Goal: Task Accomplishment & Management: Complete application form

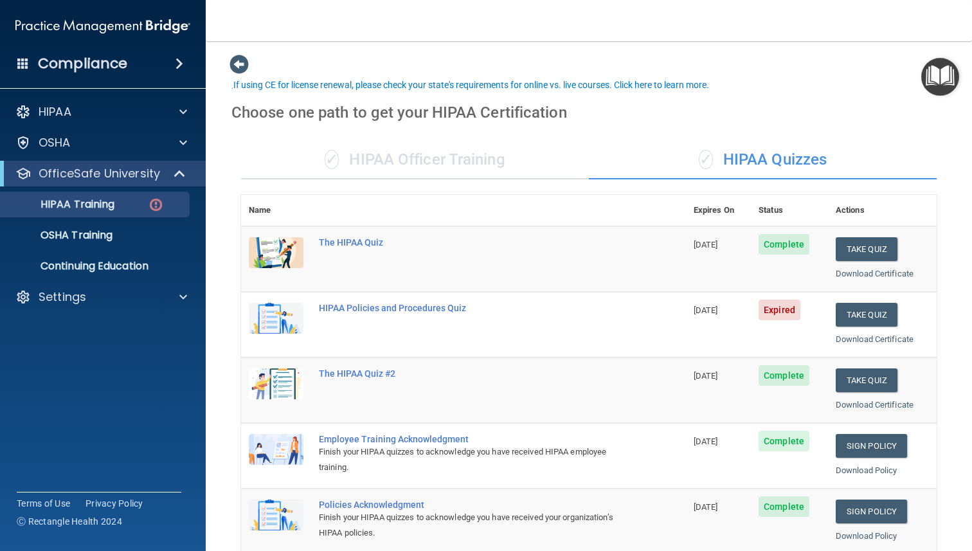
scroll to position [46, 0]
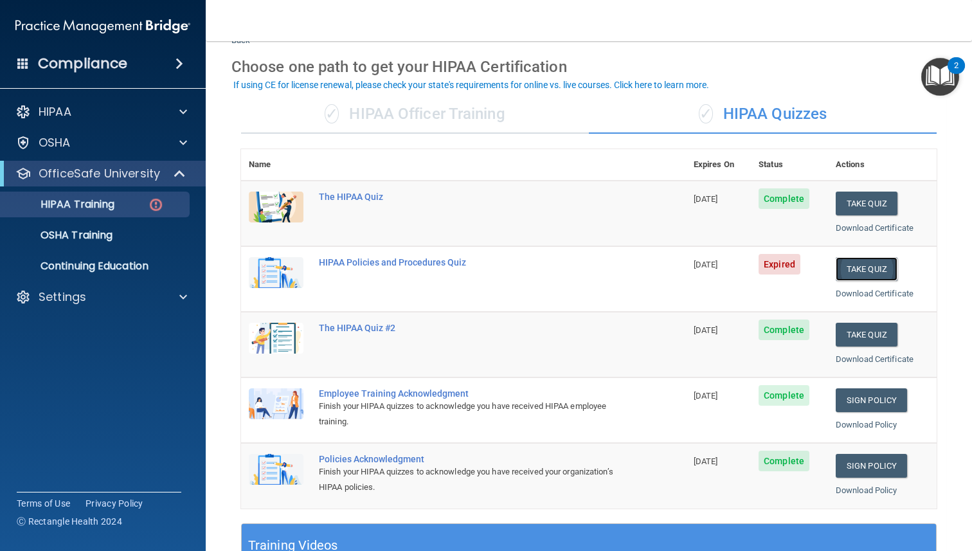
click at [862, 267] on button "Take Quiz" at bounding box center [867, 269] width 62 height 24
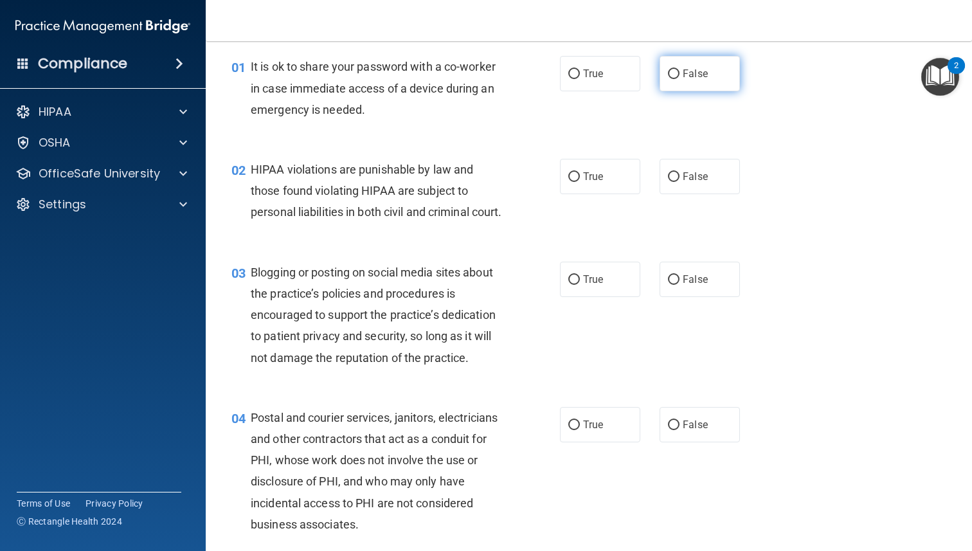
click at [692, 85] on label "False" at bounding box center [700, 73] width 80 height 35
click at [679, 79] on input "False" at bounding box center [674, 74] width 12 height 10
radio input "true"
click at [600, 179] on span "True" at bounding box center [593, 176] width 20 height 12
click at [580, 179] on input "True" at bounding box center [574, 177] width 12 height 10
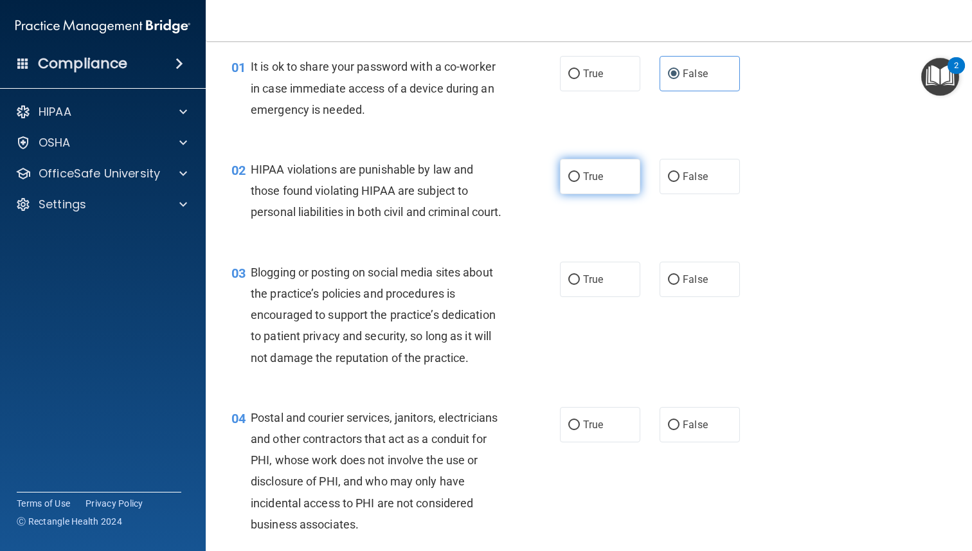
radio input "true"
click at [594, 285] on span "True" at bounding box center [593, 279] width 20 height 12
click at [580, 285] on input "True" at bounding box center [574, 280] width 12 height 10
radio input "true"
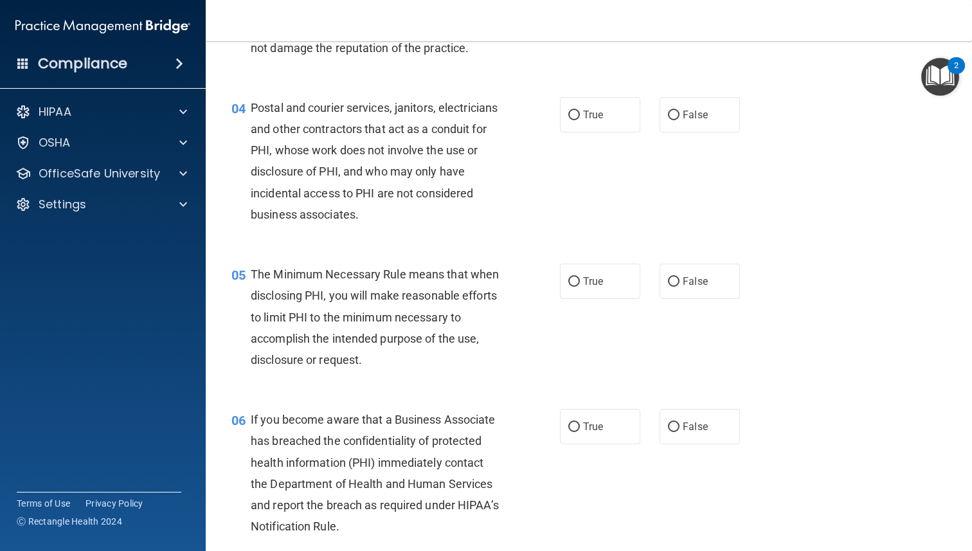
scroll to position [369, 0]
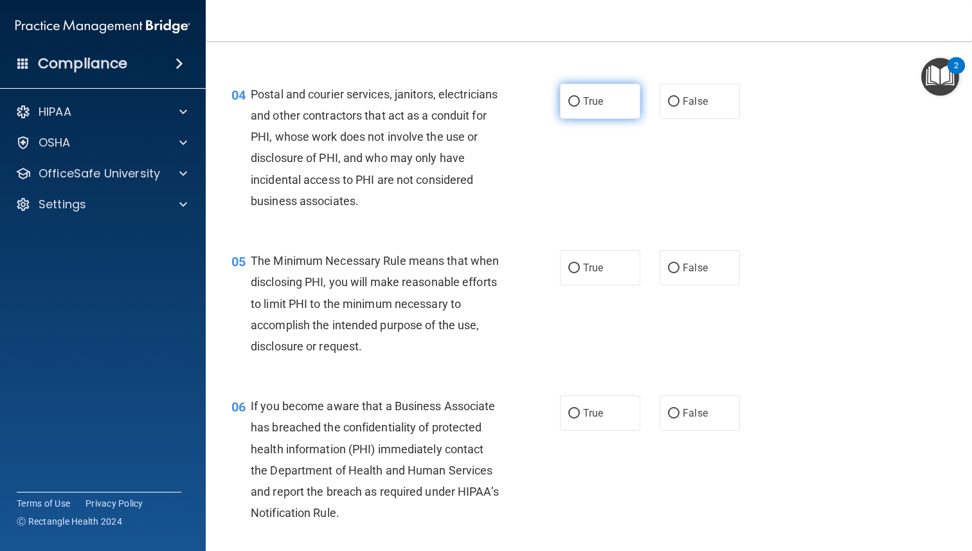
click at [564, 119] on label "True" at bounding box center [600, 101] width 80 height 35
click at [568, 107] on input "True" at bounding box center [574, 102] width 12 height 10
radio input "true"
click at [706, 170] on div "04 Postal and courier services, janitors, electricians and other contractors th…" at bounding box center [589, 150] width 734 height 166
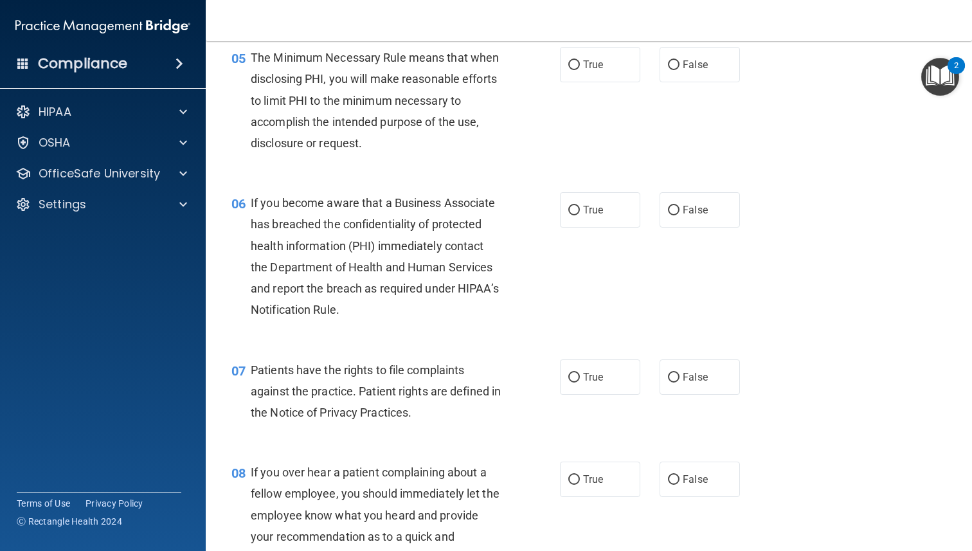
scroll to position [573, 0]
click at [573, 69] on input "True" at bounding box center [574, 64] width 12 height 10
radio input "true"
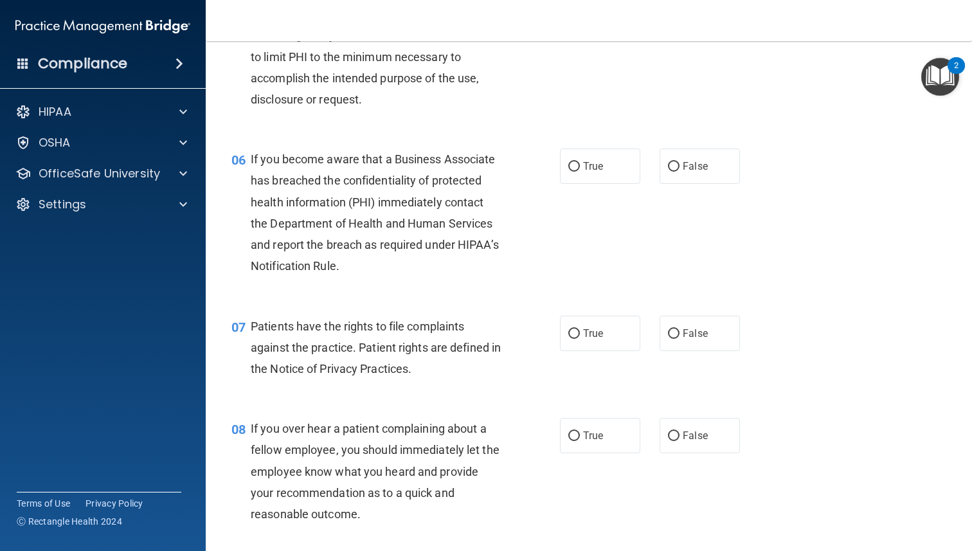
scroll to position [607, 0]
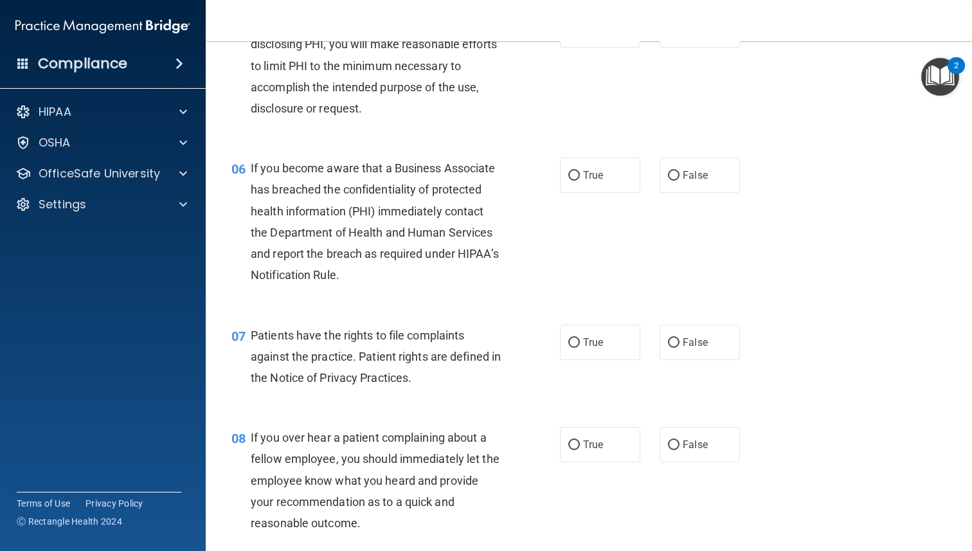
click at [617, 225] on div "06 If you become aware that a Business Associate has breached the confidentiali…" at bounding box center [589, 224] width 734 height 166
click at [616, 220] on div "06 If you become aware that a Business Associate has breached the confidentiali…" at bounding box center [589, 224] width 734 height 166
click at [602, 193] on label "True" at bounding box center [600, 174] width 80 height 35
click at [580, 181] on input "True" at bounding box center [574, 176] width 12 height 10
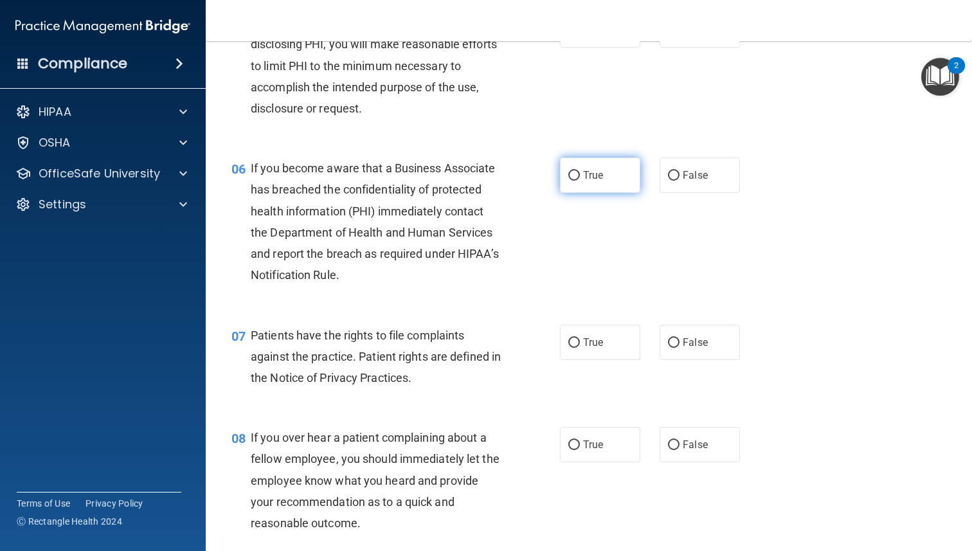
radio input "true"
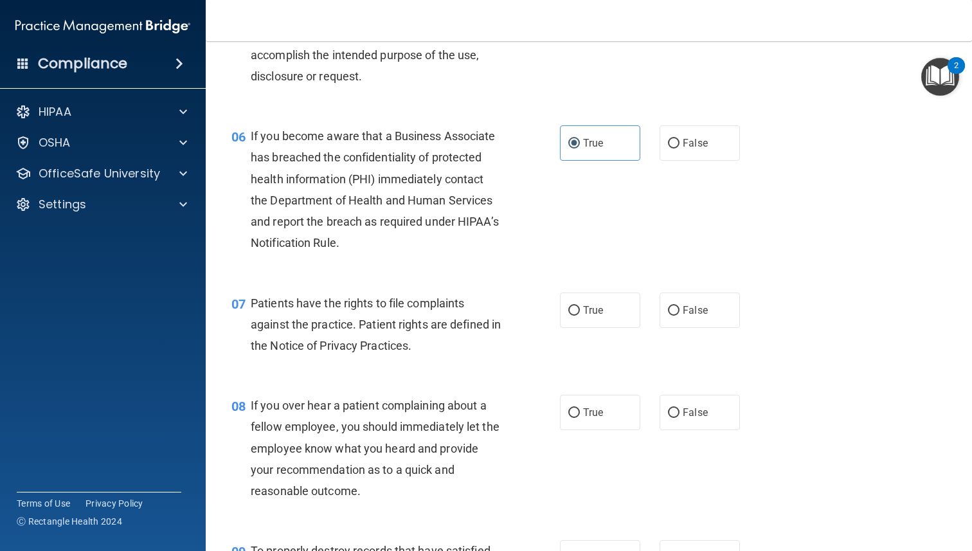
scroll to position [647, 0]
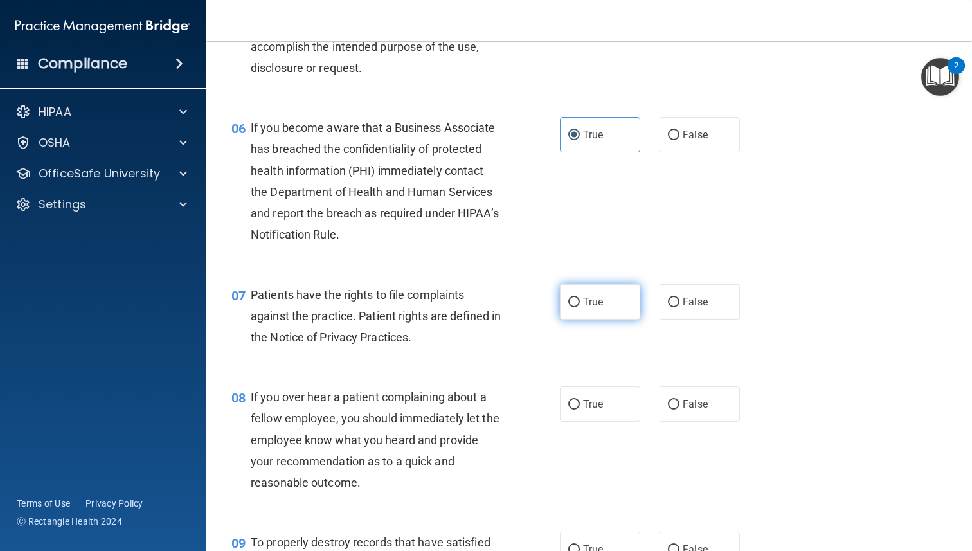
click at [607, 319] on label "True" at bounding box center [600, 301] width 80 height 35
click at [580, 307] on input "True" at bounding box center [574, 303] width 12 height 10
radio input "true"
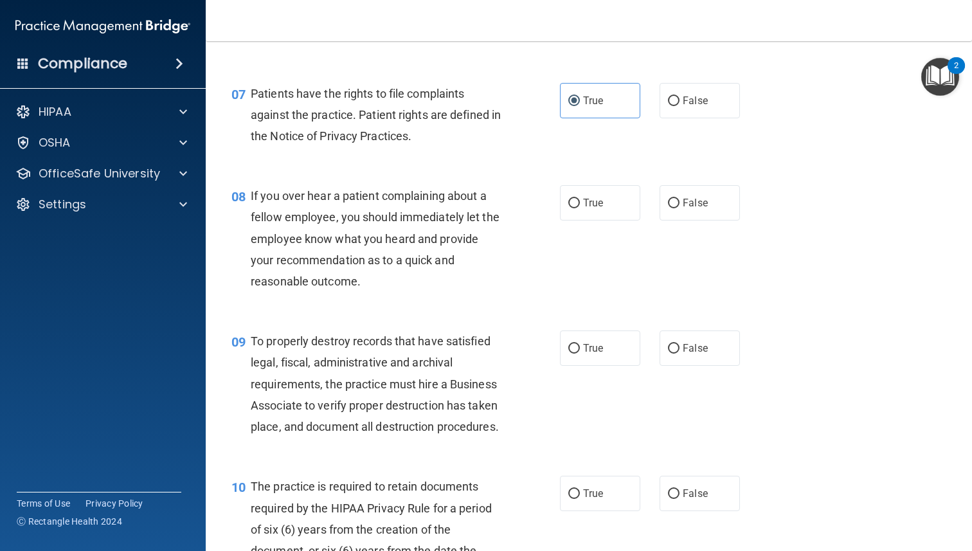
scroll to position [850, 0]
click at [703, 208] on span "False" at bounding box center [695, 201] width 25 height 12
click at [679, 207] on input "False" at bounding box center [674, 202] width 12 height 10
radio input "true"
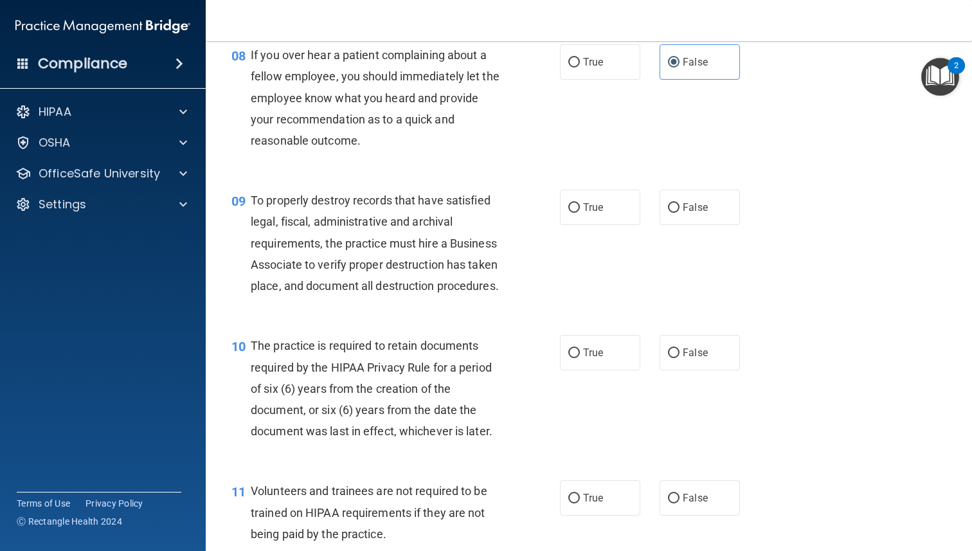
scroll to position [993, 0]
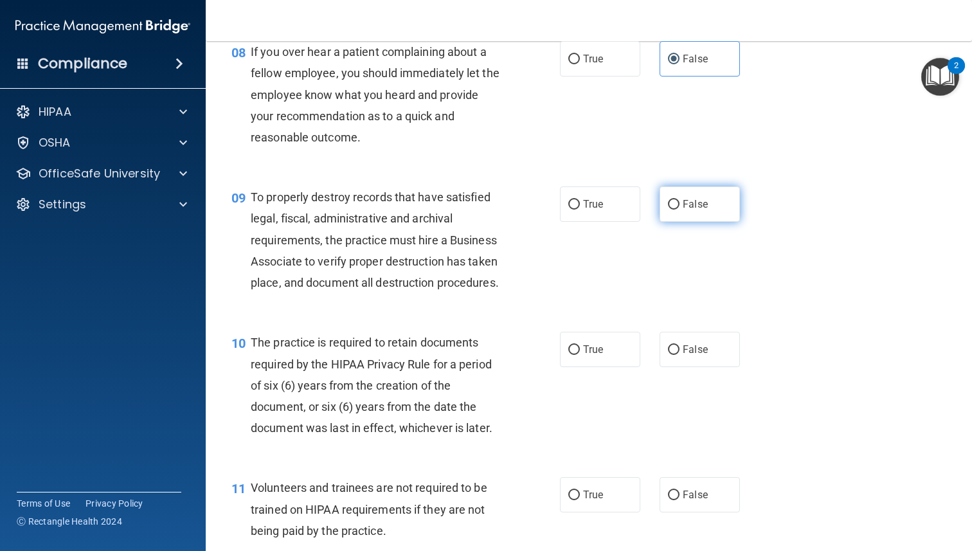
click at [703, 213] on label "False" at bounding box center [700, 203] width 80 height 35
click at [679, 210] on input "False" at bounding box center [674, 205] width 12 height 10
radio input "true"
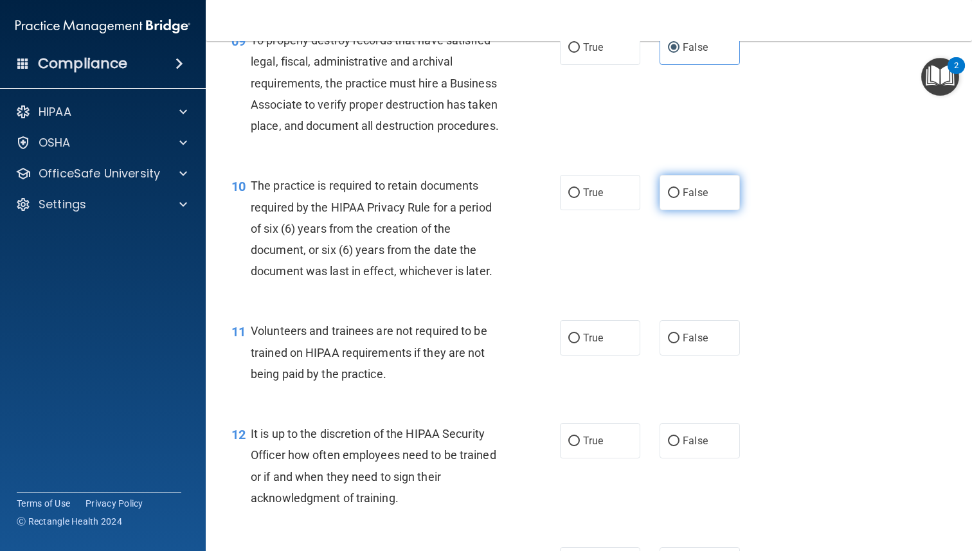
scroll to position [1140, 0]
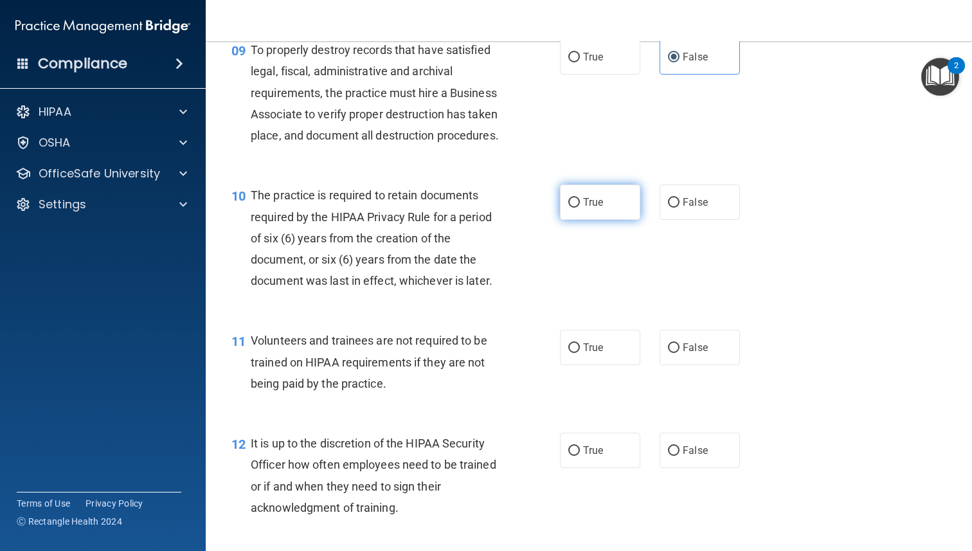
click at [602, 220] on label "True" at bounding box center [600, 201] width 80 height 35
click at [580, 208] on input "True" at bounding box center [574, 203] width 12 height 10
radio input "true"
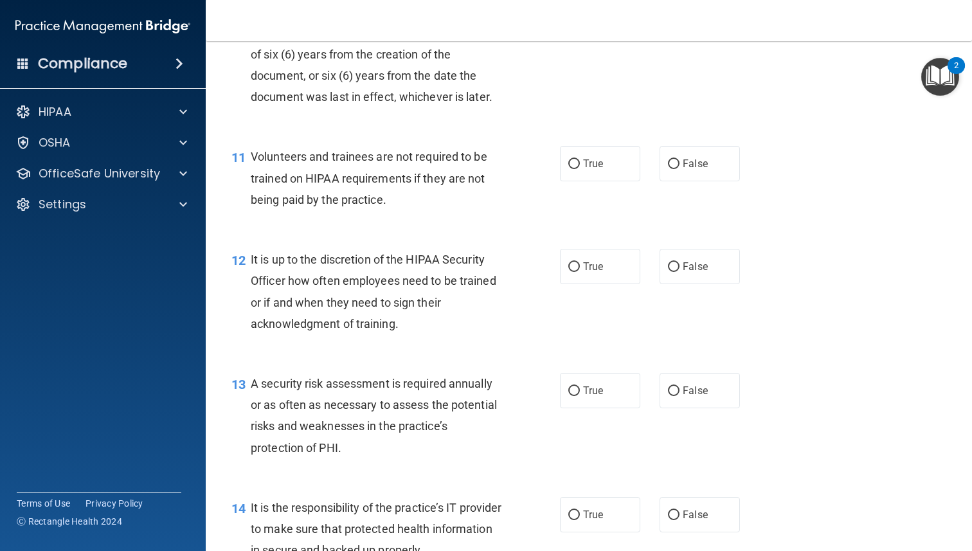
scroll to position [1342, 0]
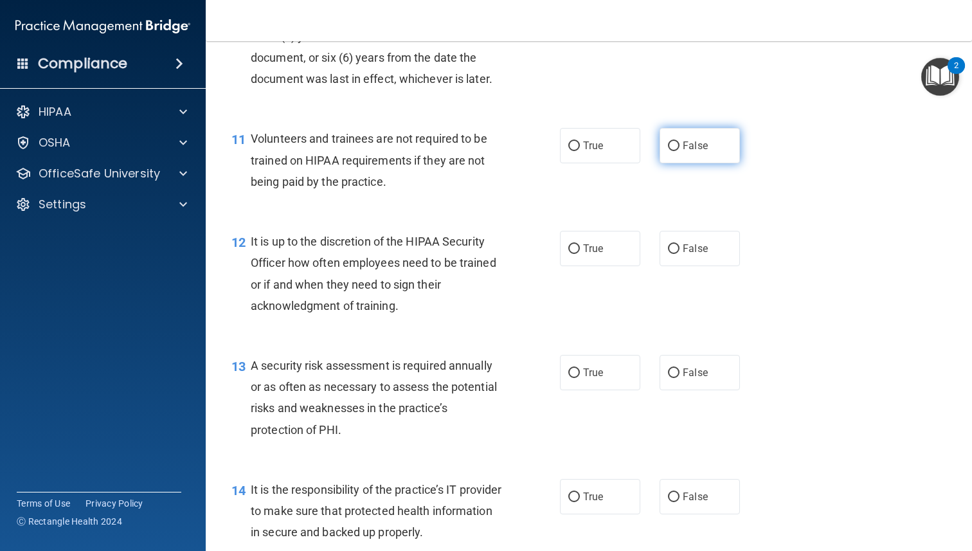
click at [667, 163] on label "False" at bounding box center [700, 145] width 80 height 35
click at [668, 151] on input "False" at bounding box center [674, 146] width 12 height 10
radio input "true"
click at [690, 255] on span "False" at bounding box center [695, 248] width 25 height 12
click at [679, 254] on input "False" at bounding box center [674, 249] width 12 height 10
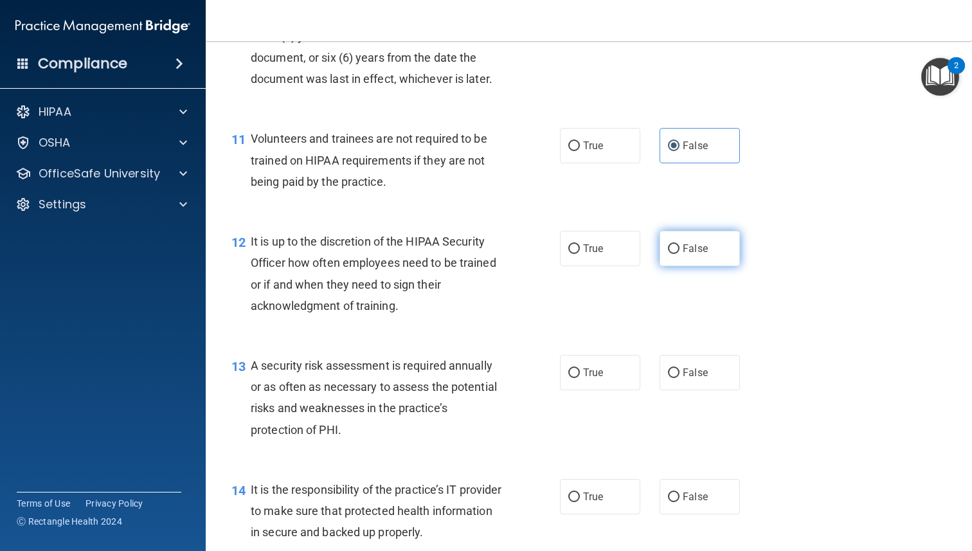
radio input "true"
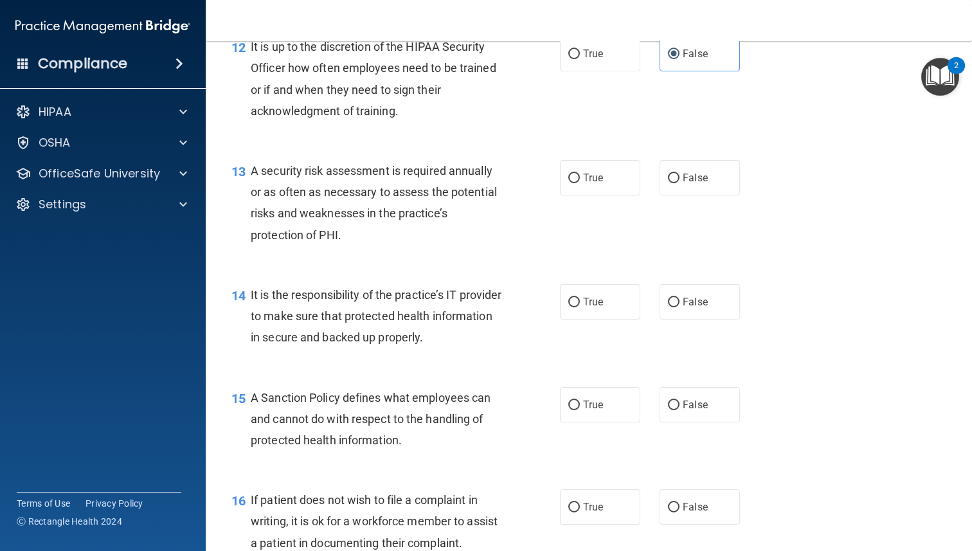
scroll to position [1539, 0]
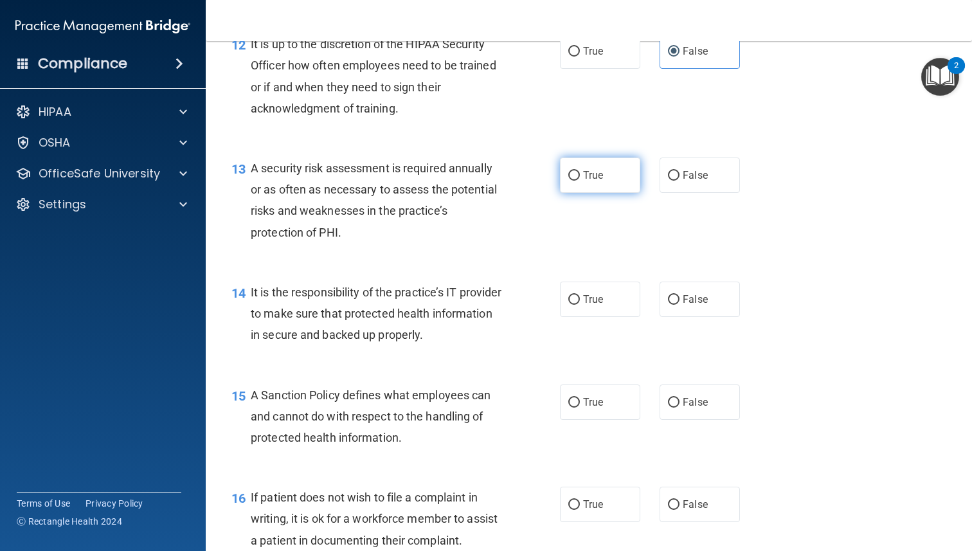
click at [579, 181] on input "True" at bounding box center [574, 176] width 12 height 10
radio input "true"
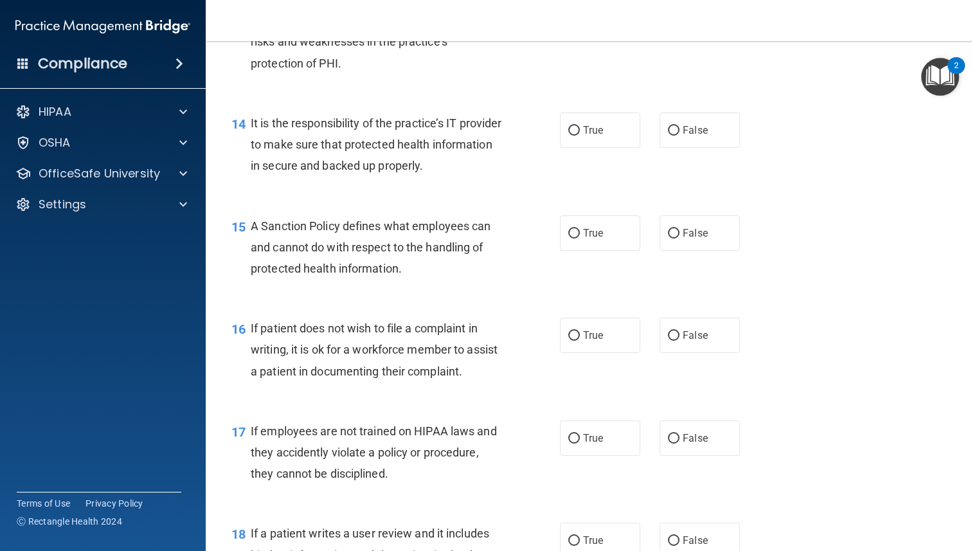
scroll to position [1707, 0]
click at [708, 148] on label "False" at bounding box center [700, 131] width 80 height 35
click at [679, 137] on input "False" at bounding box center [674, 132] width 12 height 10
radio input "true"
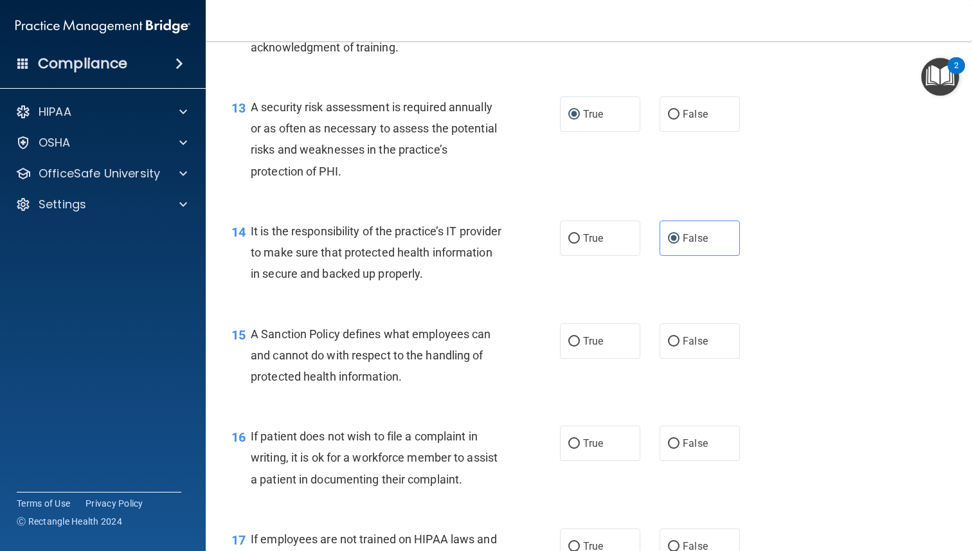
scroll to position [1606, 0]
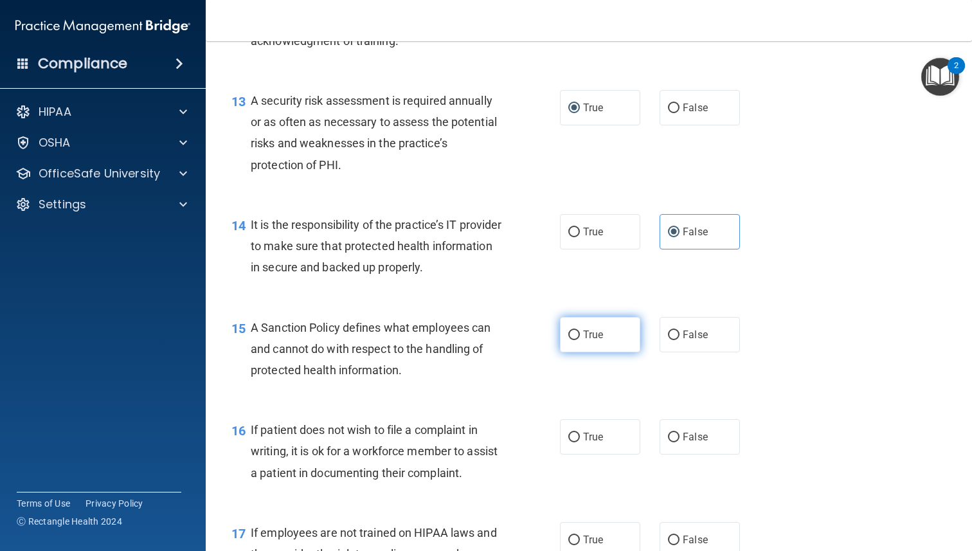
click at [597, 341] on span "True" at bounding box center [593, 334] width 20 height 12
click at [580, 340] on input "True" at bounding box center [574, 335] width 12 height 10
radio input "true"
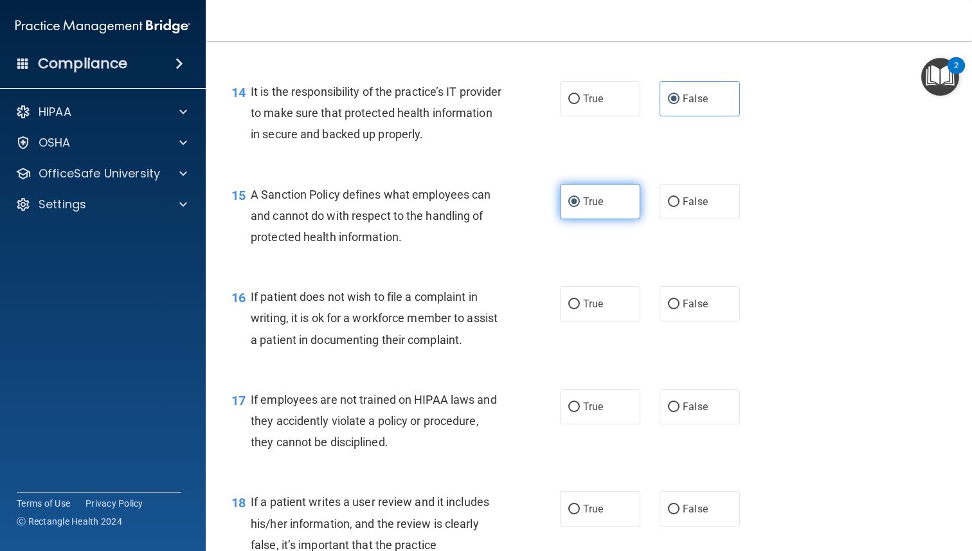
scroll to position [1743, 0]
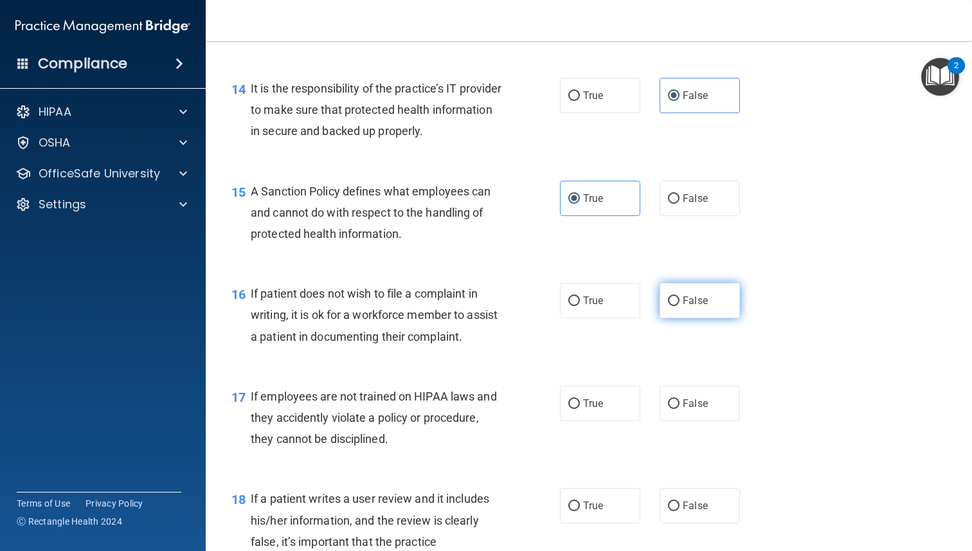
click at [694, 318] on label "False" at bounding box center [700, 300] width 80 height 35
click at [679, 306] on input "False" at bounding box center [674, 301] width 12 height 10
radio input "true"
click at [699, 421] on label "False" at bounding box center [700, 403] width 80 height 35
click at [679, 409] on input "False" at bounding box center [674, 404] width 12 height 10
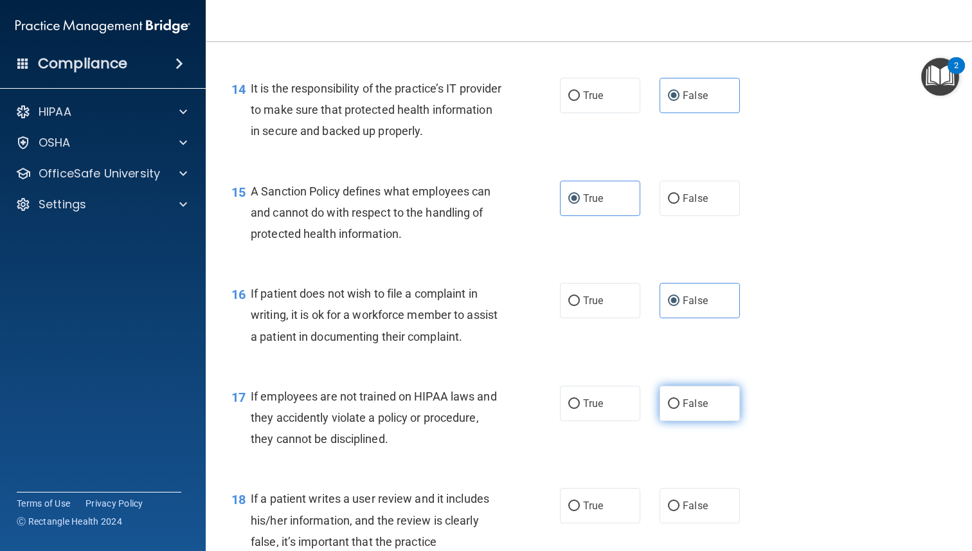
radio input "true"
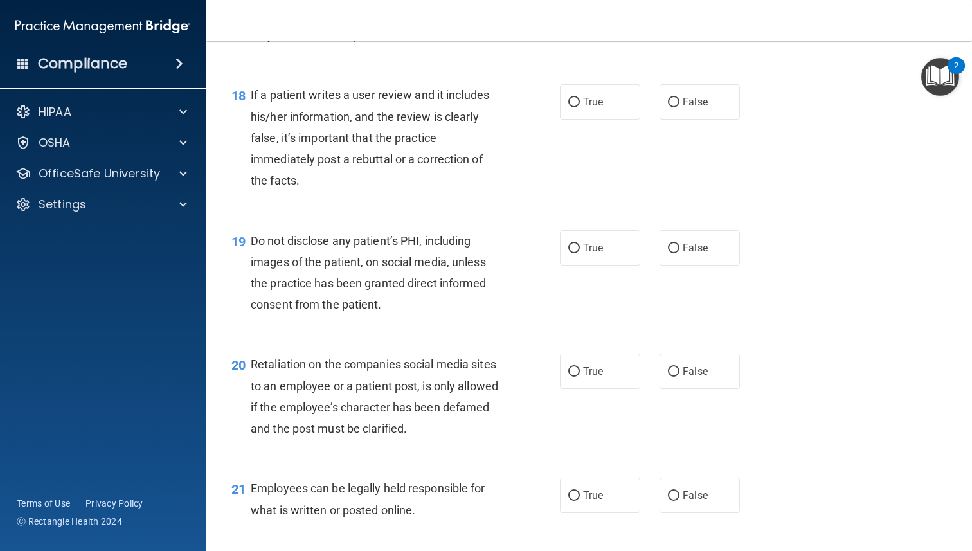
scroll to position [2148, 0]
click at [507, 96] on div "18 If a patient writes a user review and it includes his/her information, and t…" at bounding box center [589, 139] width 734 height 145
click at [656, 113] on div "True False" at bounding box center [656, 100] width 193 height 35
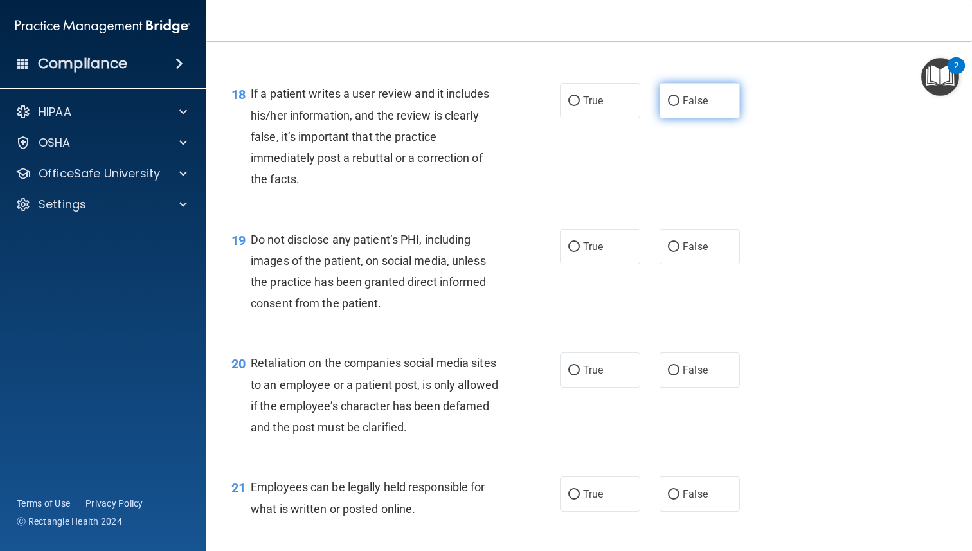
click at [677, 114] on label "False" at bounding box center [700, 100] width 80 height 35
click at [677, 106] on input "False" at bounding box center [674, 101] width 12 height 10
radio input "true"
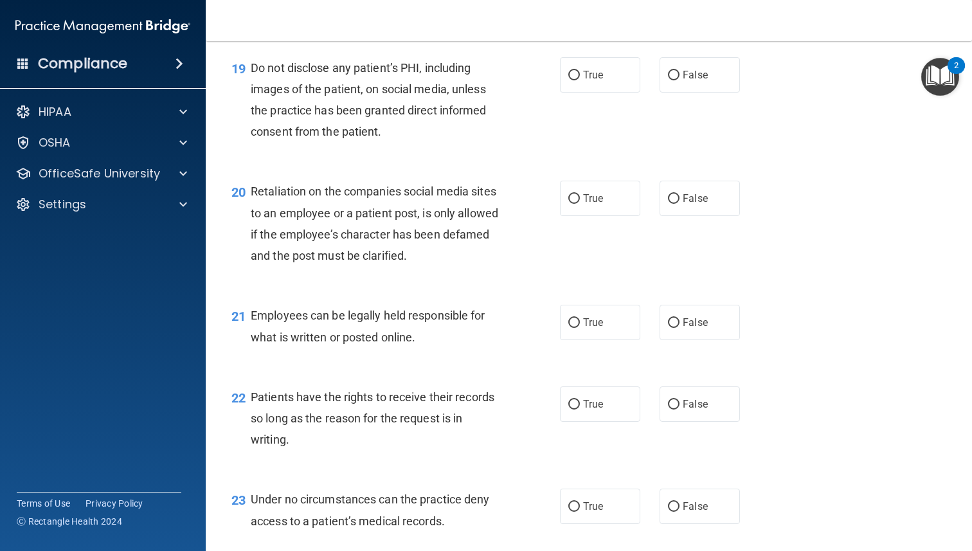
scroll to position [2322, 0]
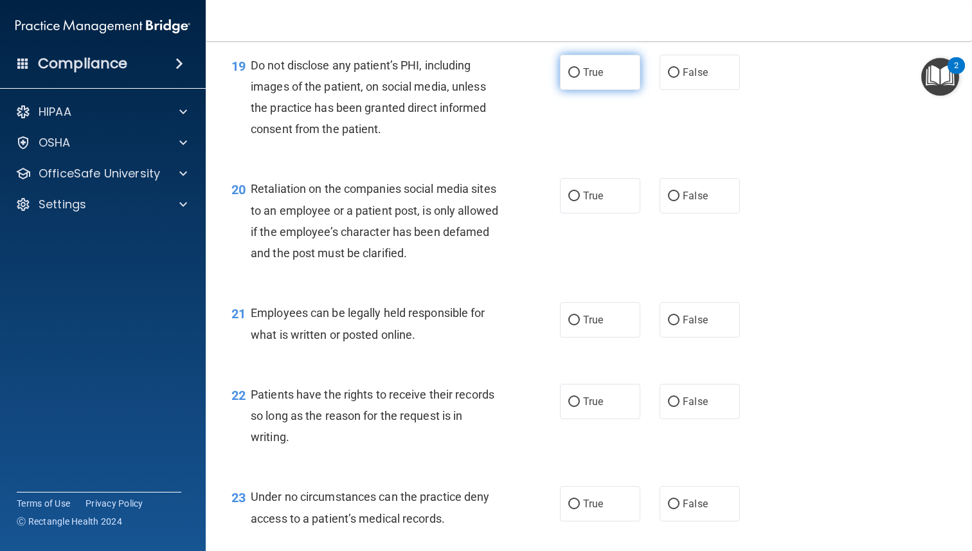
click at [597, 78] on span "True" at bounding box center [593, 72] width 20 height 12
click at [580, 78] on input "True" at bounding box center [574, 73] width 12 height 10
radio input "true"
click at [699, 213] on label "False" at bounding box center [700, 195] width 80 height 35
click at [679, 201] on input "False" at bounding box center [674, 197] width 12 height 10
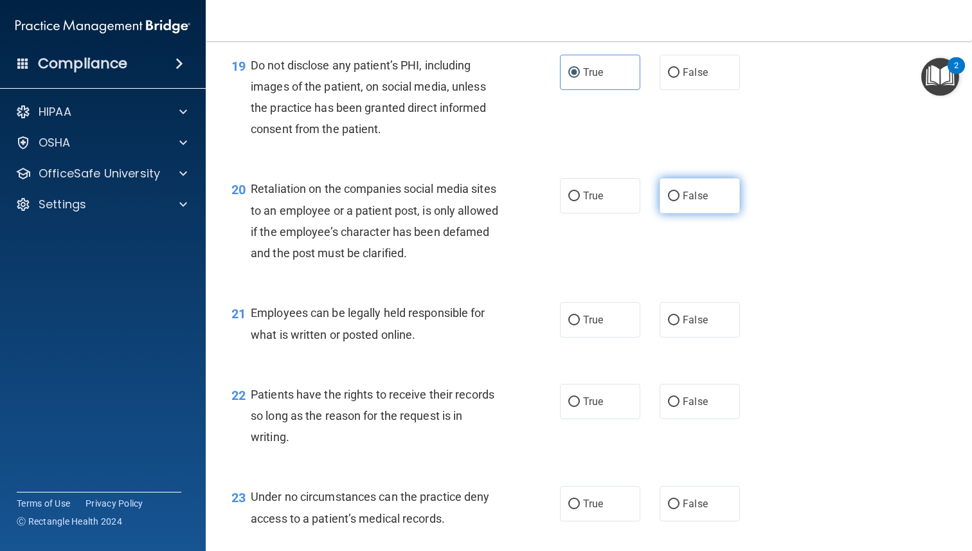
radio input "true"
click at [705, 337] on label "False" at bounding box center [700, 319] width 80 height 35
click at [679, 325] on input "False" at bounding box center [674, 321] width 12 height 10
radio input "true"
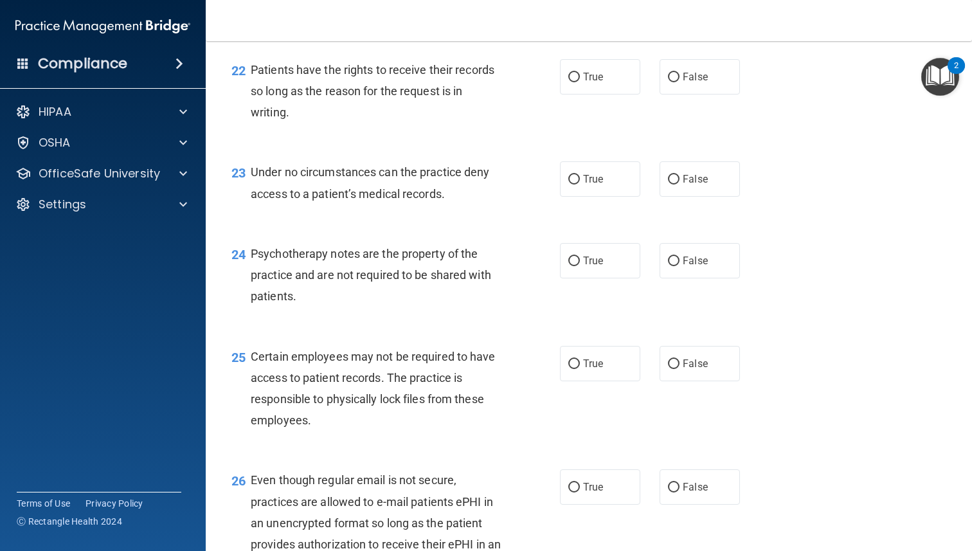
scroll to position [2652, 0]
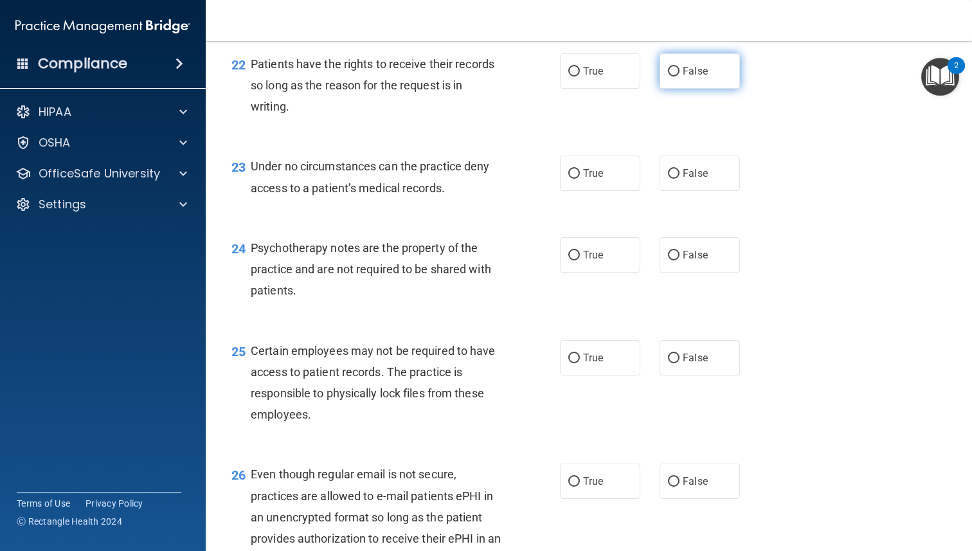
click at [694, 89] on label "False" at bounding box center [700, 70] width 80 height 35
click at [679, 76] on input "False" at bounding box center [674, 72] width 12 height 10
radio input "true"
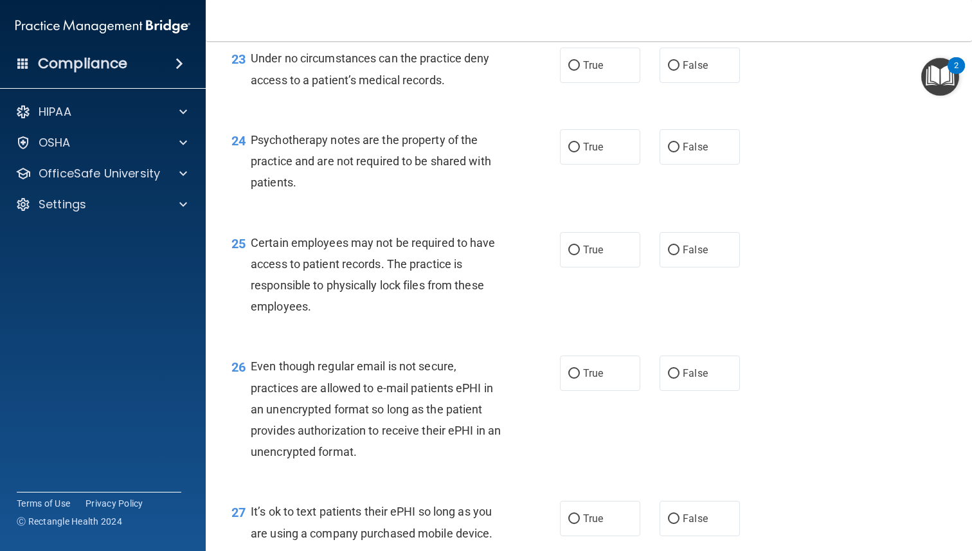
scroll to position [2778, 0]
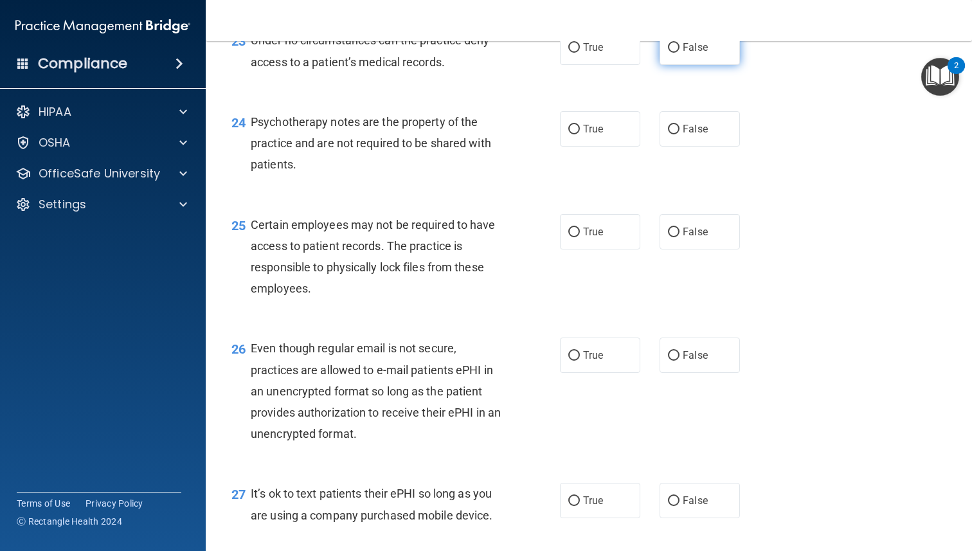
click at [690, 53] on span "False" at bounding box center [695, 47] width 25 height 12
click at [679, 53] on input "False" at bounding box center [674, 48] width 12 height 10
radio input "true"
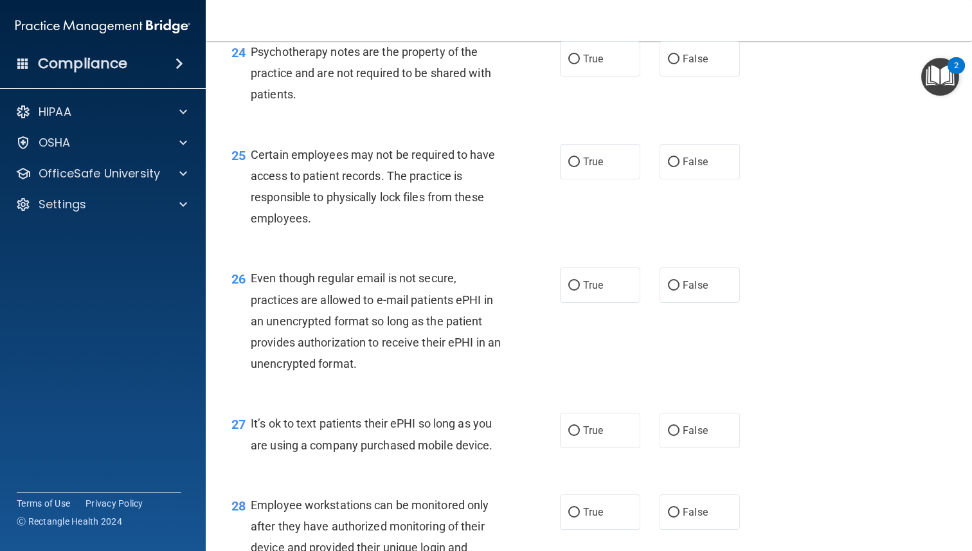
scroll to position [2854, 0]
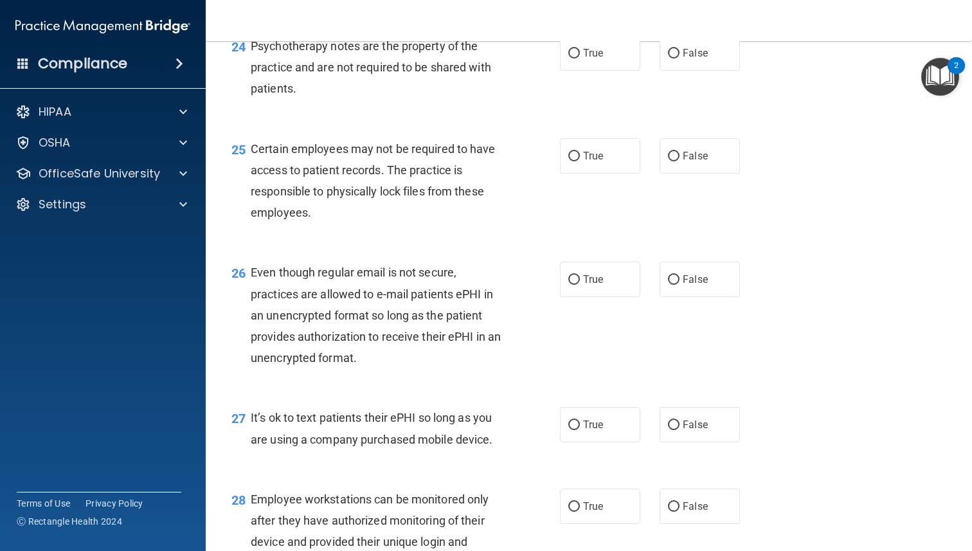
click at [690, 59] on span "False" at bounding box center [695, 53] width 25 height 12
click at [679, 58] on input "False" at bounding box center [674, 54] width 12 height 10
radio input "true"
click at [559, 183] on div "25 Certain employees may not be required to have access to patient records. The…" at bounding box center [395, 184] width 367 height 92
click at [598, 162] on span "True" at bounding box center [593, 156] width 20 height 12
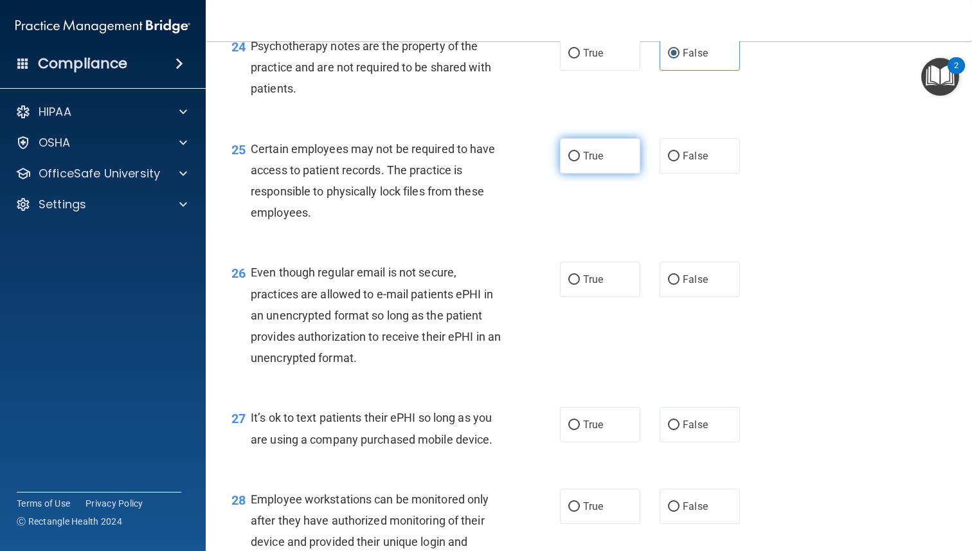
click at [580, 161] on input "True" at bounding box center [574, 157] width 12 height 10
radio input "true"
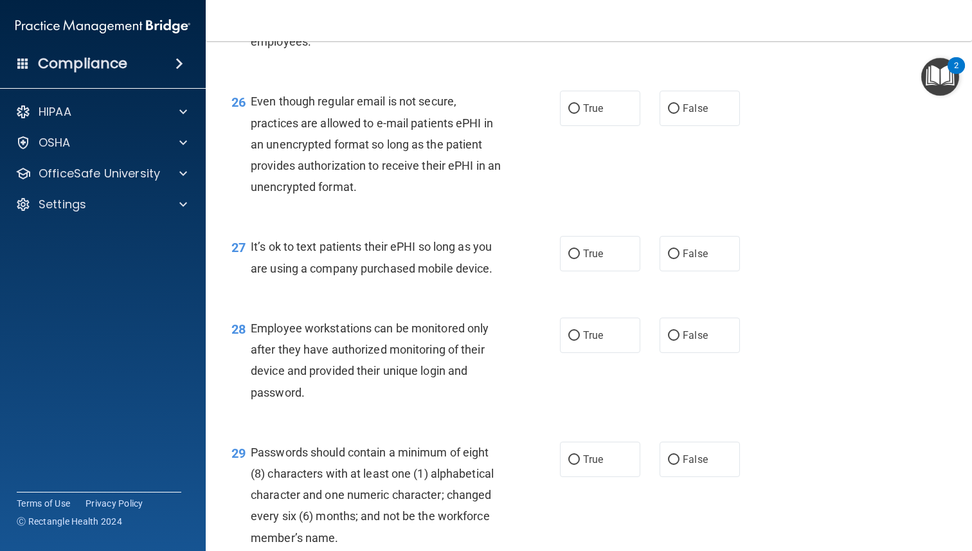
scroll to position [3045, 0]
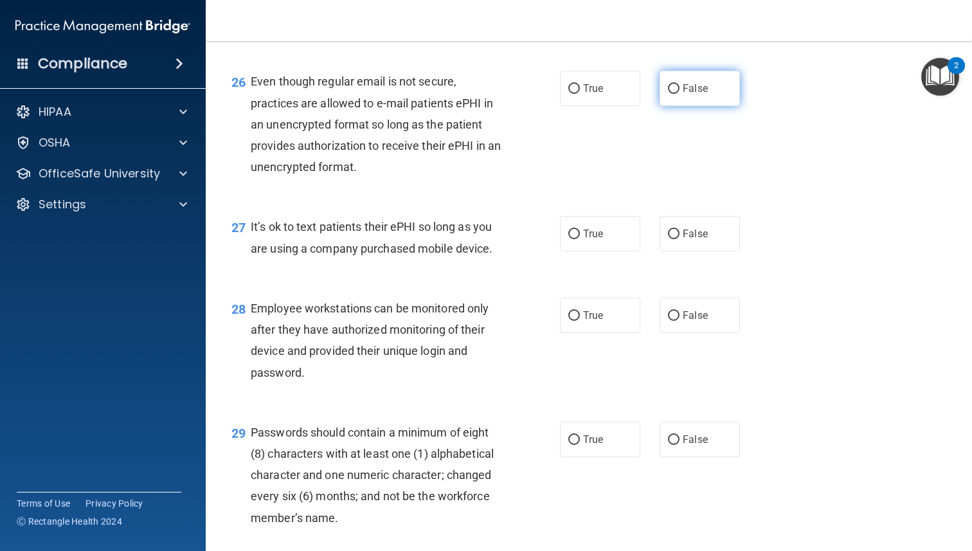
click at [687, 106] on label "False" at bounding box center [700, 88] width 80 height 35
click at [679, 94] on input "False" at bounding box center [674, 89] width 12 height 10
radio input "true"
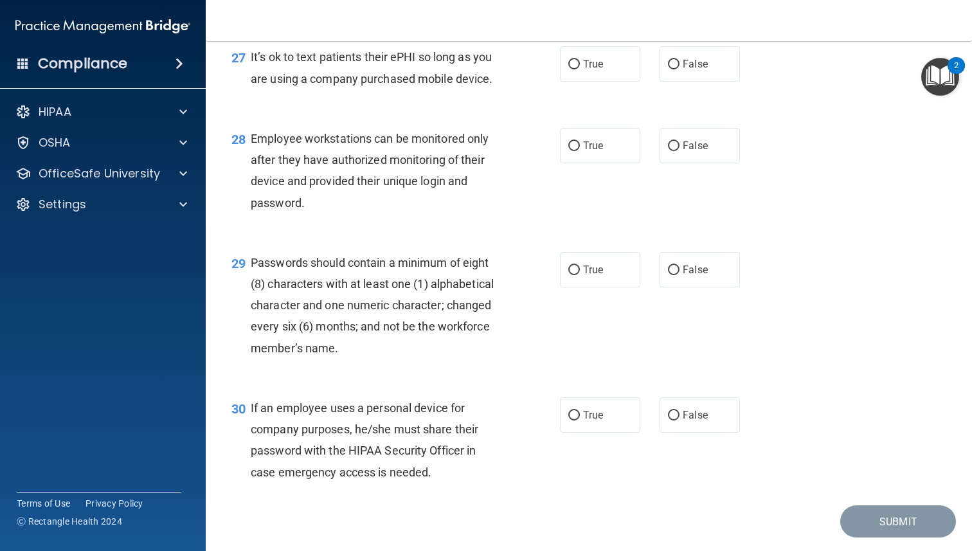
scroll to position [3218, 0]
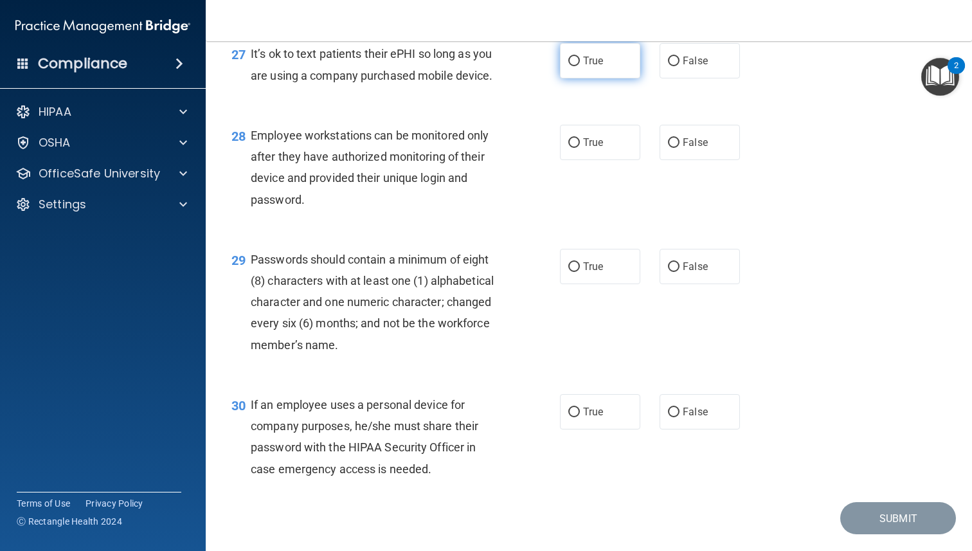
click at [601, 67] on span "True" at bounding box center [593, 61] width 20 height 12
click at [580, 66] on input "True" at bounding box center [574, 62] width 12 height 10
radio input "true"
click at [701, 67] on span "False" at bounding box center [695, 61] width 25 height 12
click at [679, 66] on input "False" at bounding box center [674, 62] width 12 height 10
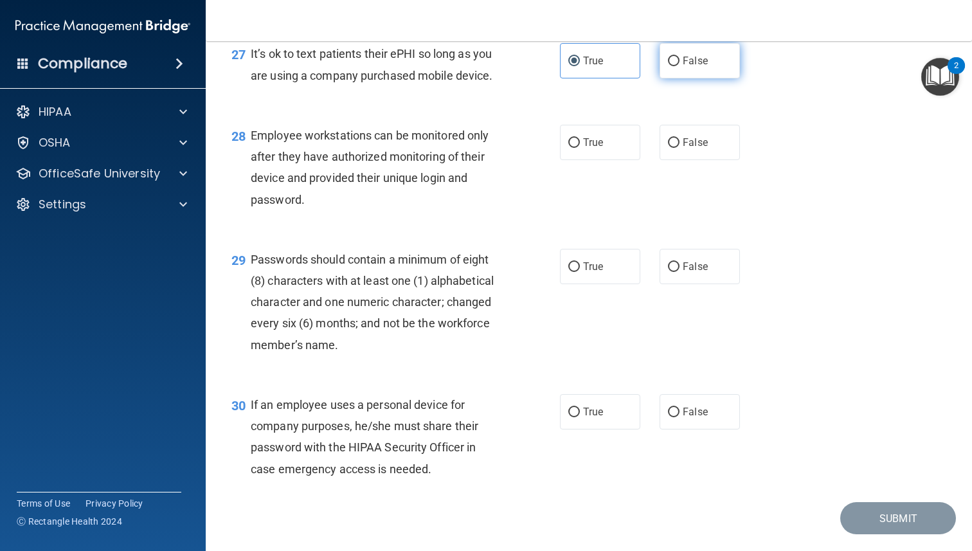
radio input "true"
radio input "false"
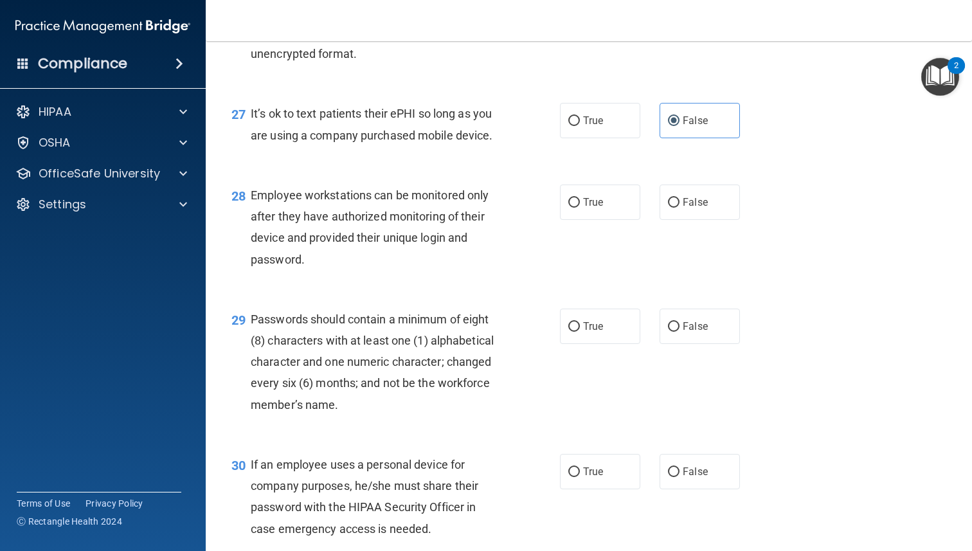
scroll to position [3274, 0]
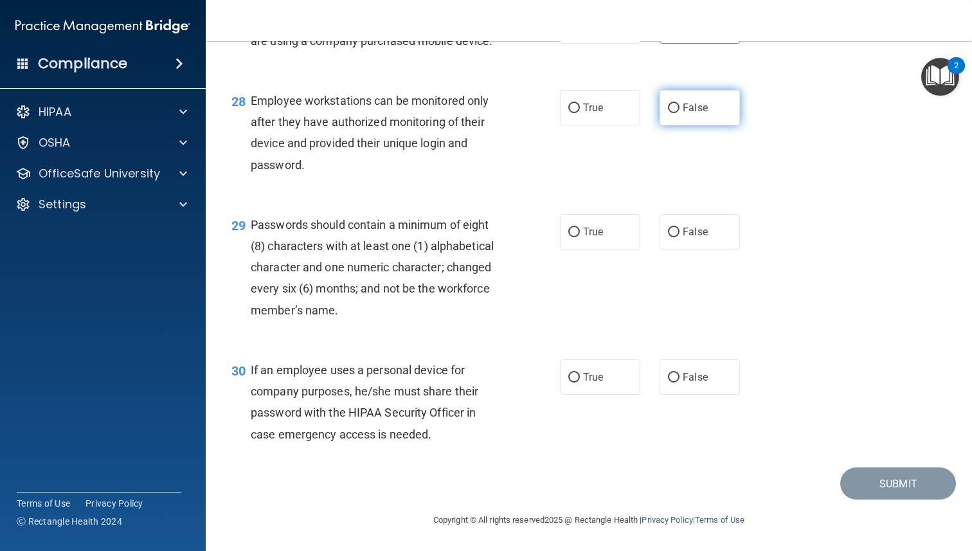
click at [697, 121] on label "False" at bounding box center [700, 107] width 80 height 35
click at [679, 113] on input "False" at bounding box center [674, 108] width 12 height 10
radio input "true"
click at [577, 228] on input "True" at bounding box center [574, 233] width 12 height 10
radio input "true"
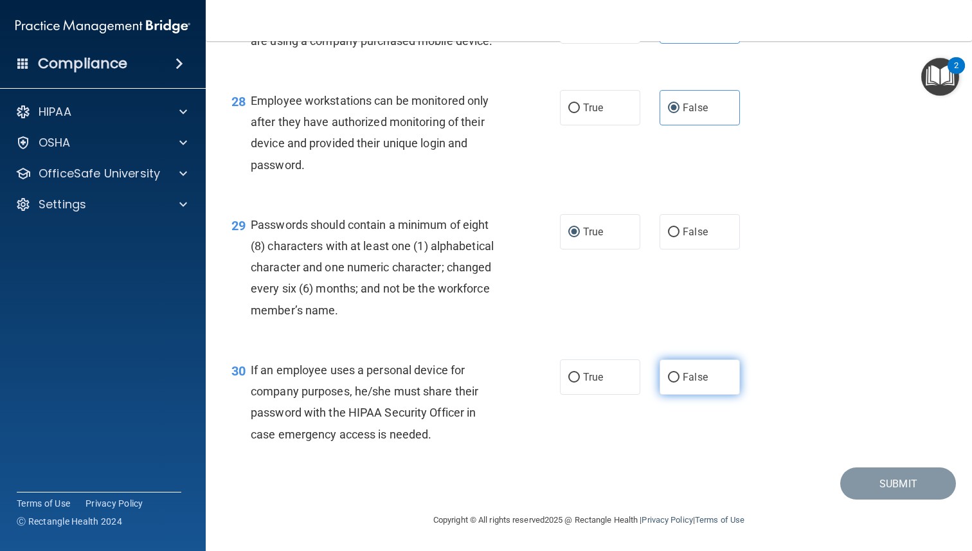
click at [694, 382] on span "False" at bounding box center [695, 377] width 25 height 12
click at [679, 382] on input "False" at bounding box center [674, 378] width 12 height 10
radio input "true"
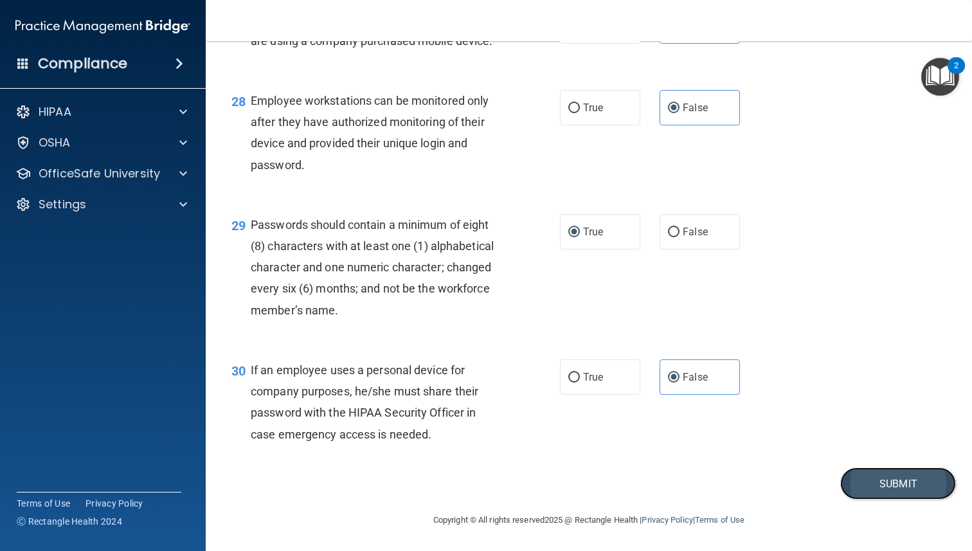
click at [867, 472] on button "Submit" at bounding box center [898, 483] width 116 height 33
click at [850, 482] on button "Submit" at bounding box center [898, 483] width 116 height 33
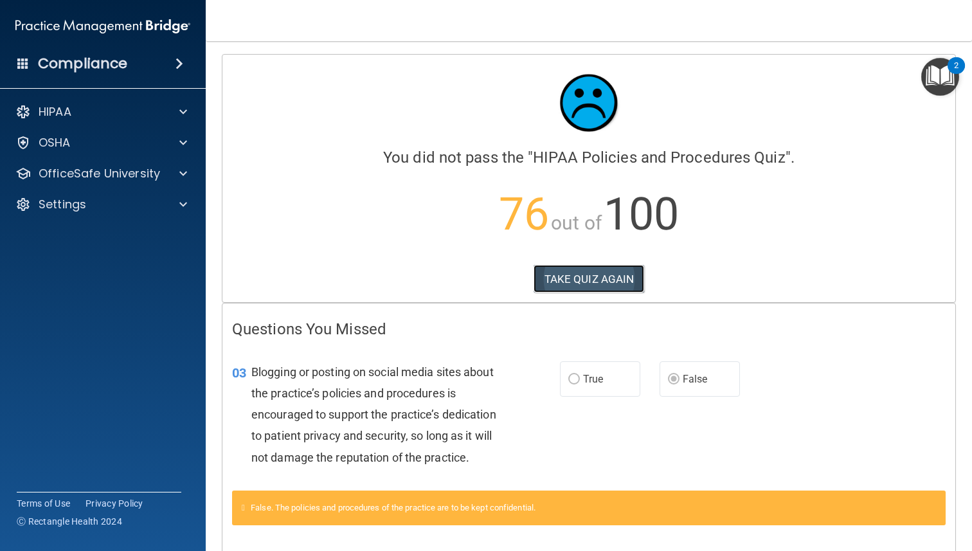
click at [615, 282] on button "TAKE QUIZ AGAIN" at bounding box center [589, 279] width 111 height 28
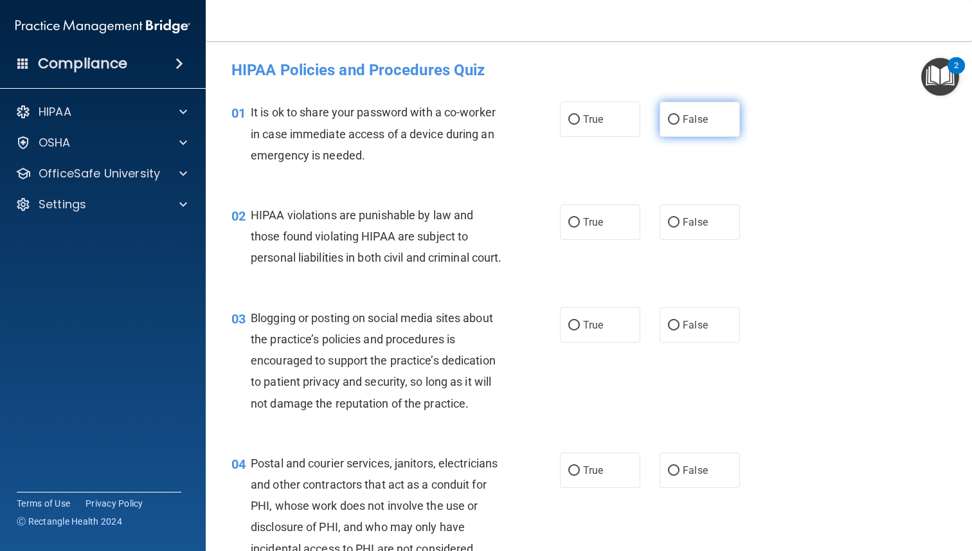
click at [697, 112] on label "False" at bounding box center [700, 119] width 80 height 35
click at [679, 115] on input "False" at bounding box center [674, 120] width 12 height 10
radio input "true"
click at [601, 222] on span "True" at bounding box center [593, 222] width 20 height 12
click at [580, 222] on input "True" at bounding box center [574, 223] width 12 height 10
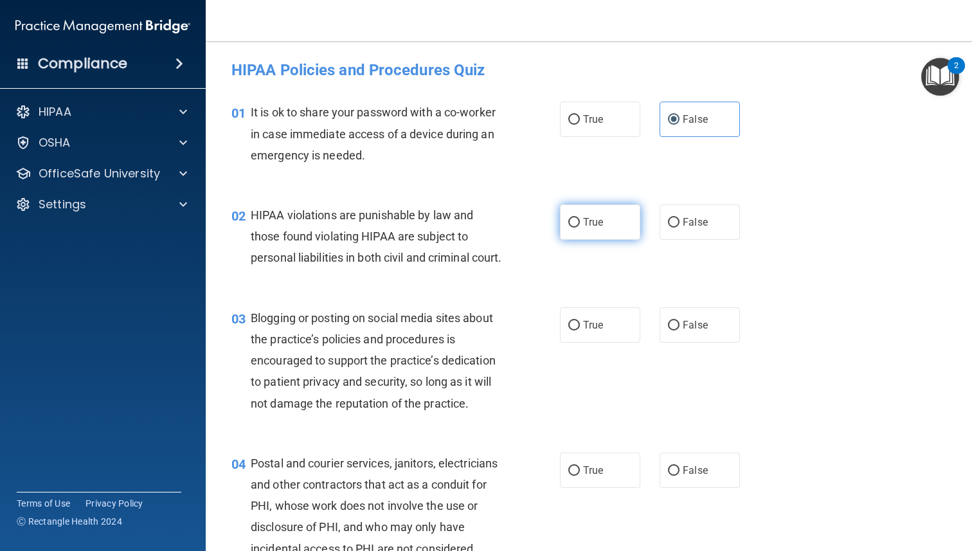
radio input "true"
click at [681, 343] on label "False" at bounding box center [700, 324] width 80 height 35
click at [679, 330] on input "False" at bounding box center [674, 326] width 12 height 10
radio input "true"
click at [612, 484] on label "True" at bounding box center [600, 470] width 80 height 35
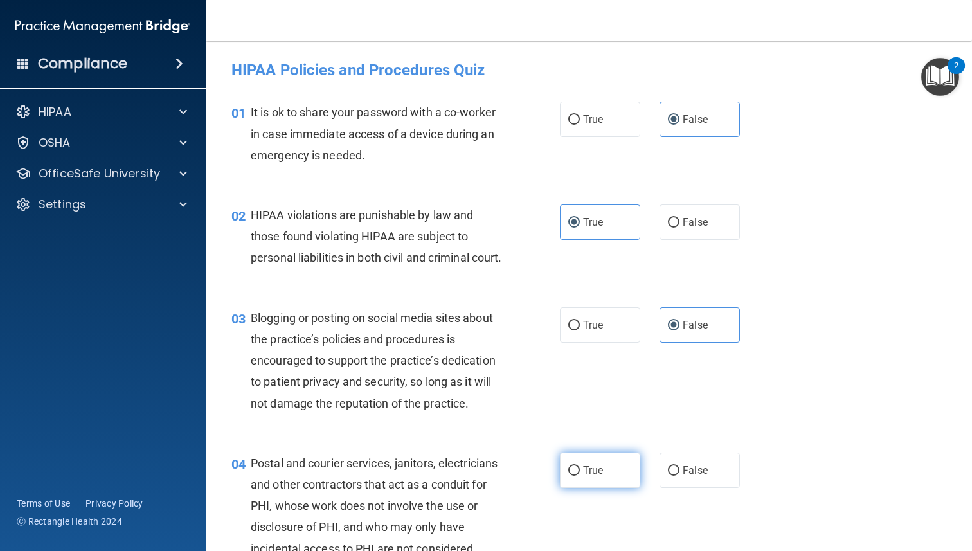
click at [580, 476] on input "True" at bounding box center [574, 471] width 12 height 10
radio input "true"
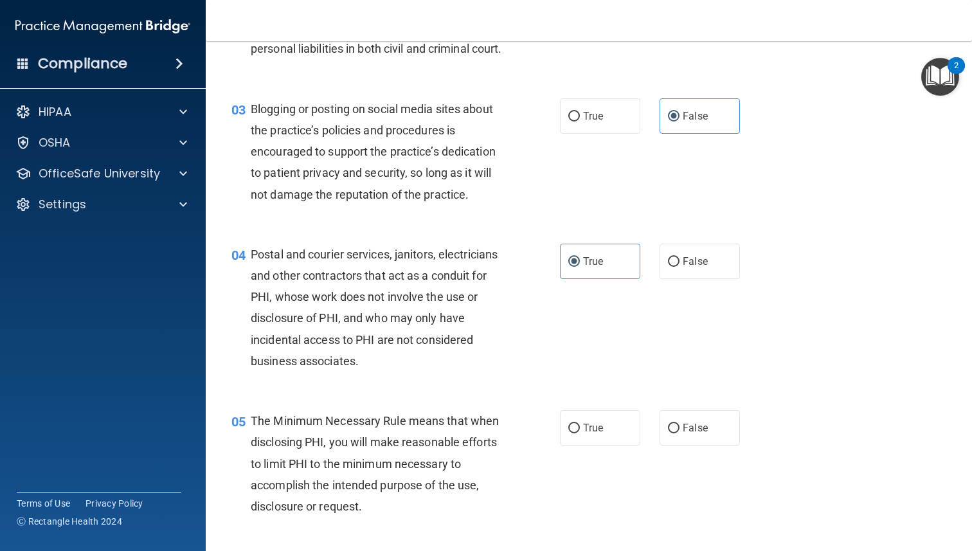
scroll to position [210, 0]
click at [606, 445] on label "True" at bounding box center [600, 426] width 80 height 35
click at [580, 433] on input "True" at bounding box center [574, 428] width 12 height 10
radio input "true"
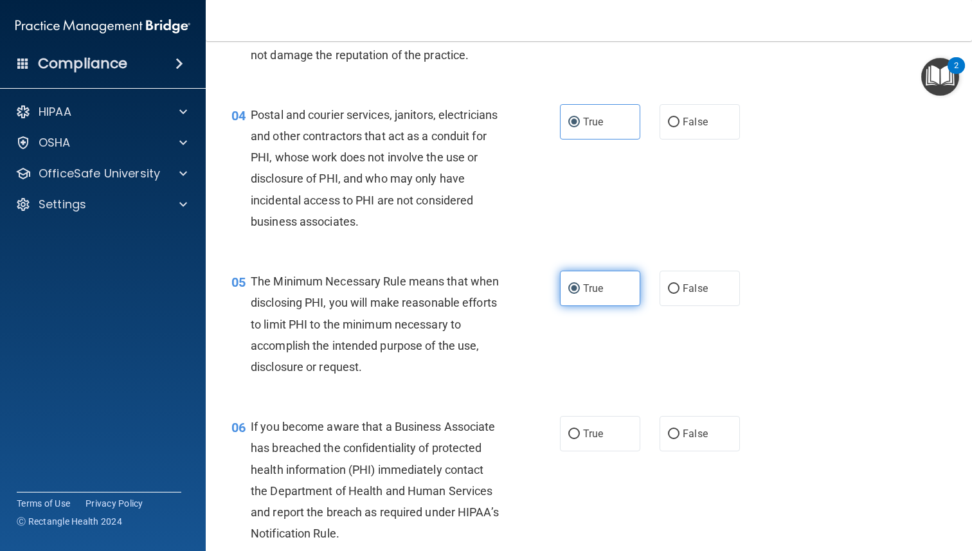
scroll to position [351, 0]
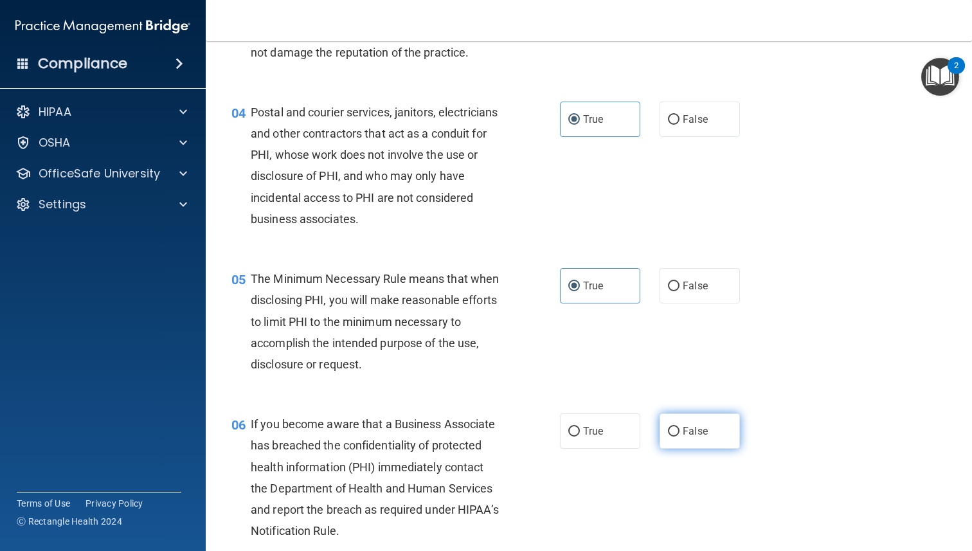
click at [704, 442] on label "False" at bounding box center [700, 430] width 80 height 35
click at [679, 436] on input "False" at bounding box center [674, 432] width 12 height 10
radio input "true"
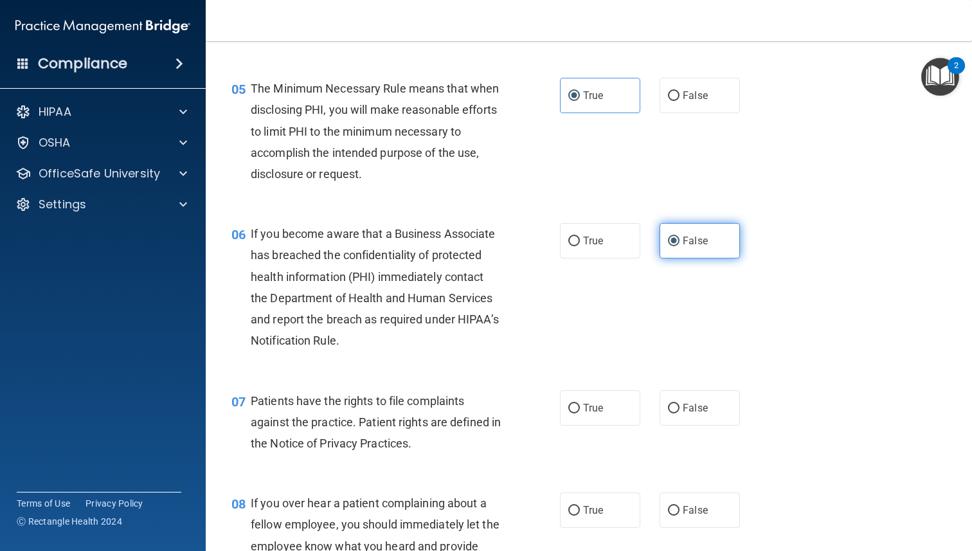
scroll to position [594, 0]
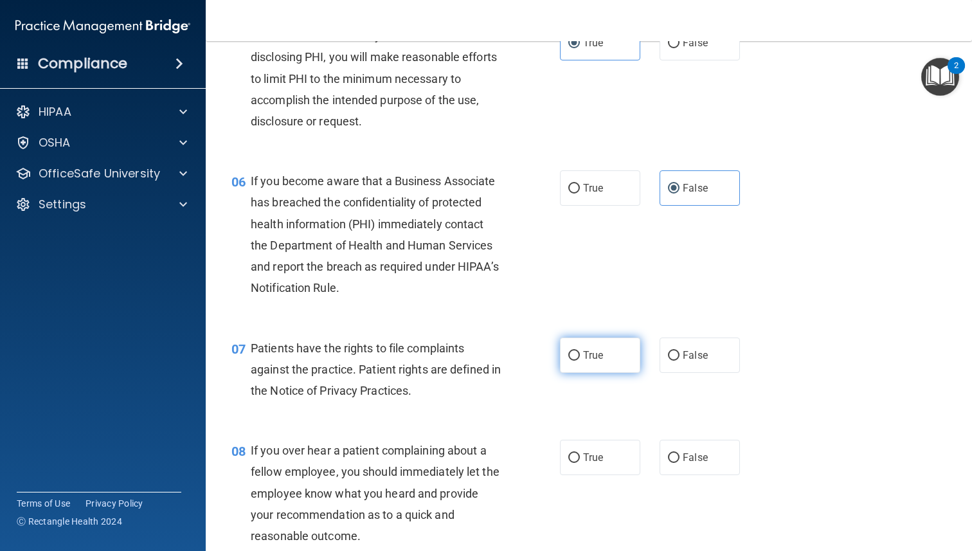
click at [604, 373] on label "True" at bounding box center [600, 354] width 80 height 35
click at [580, 361] on input "True" at bounding box center [574, 356] width 12 height 10
radio input "true"
click at [693, 475] on label "False" at bounding box center [700, 457] width 80 height 35
click at [679, 463] on input "False" at bounding box center [674, 458] width 12 height 10
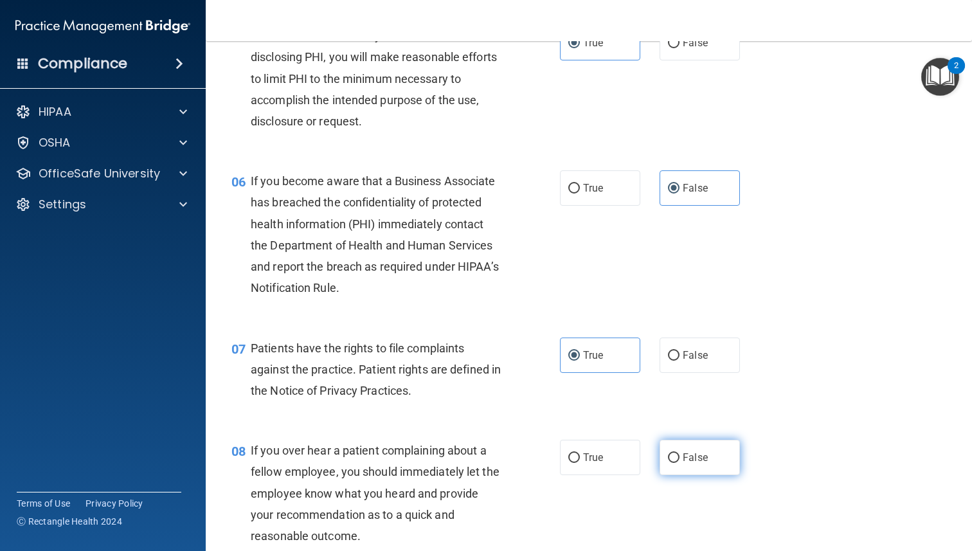
radio input "true"
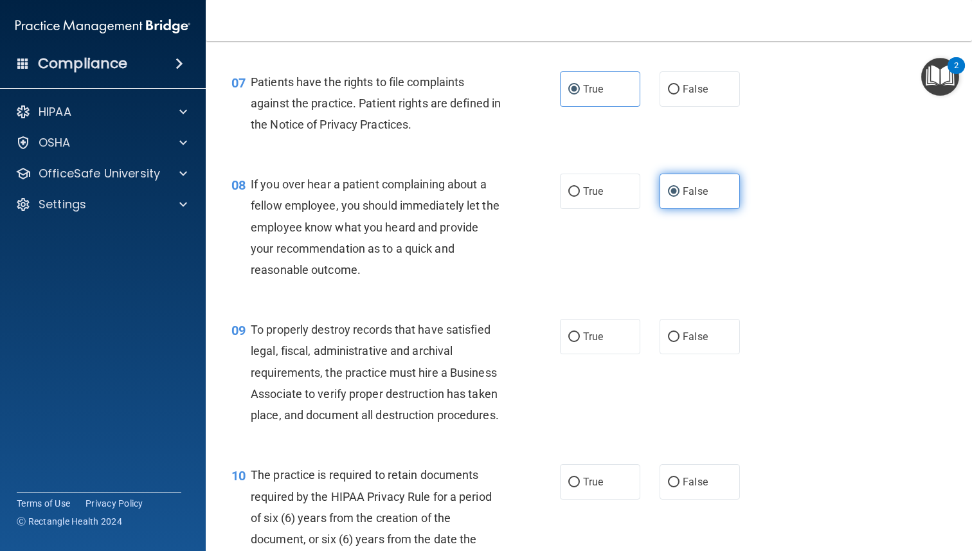
scroll to position [861, 0]
click at [694, 350] on label "False" at bounding box center [700, 335] width 80 height 35
click at [679, 341] on input "False" at bounding box center [674, 337] width 12 height 10
radio input "true"
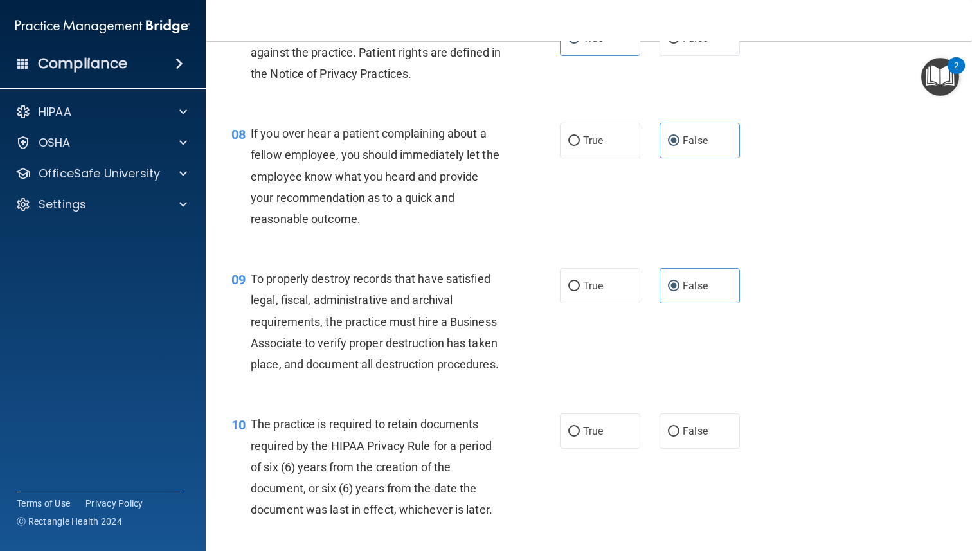
scroll to position [916, 0]
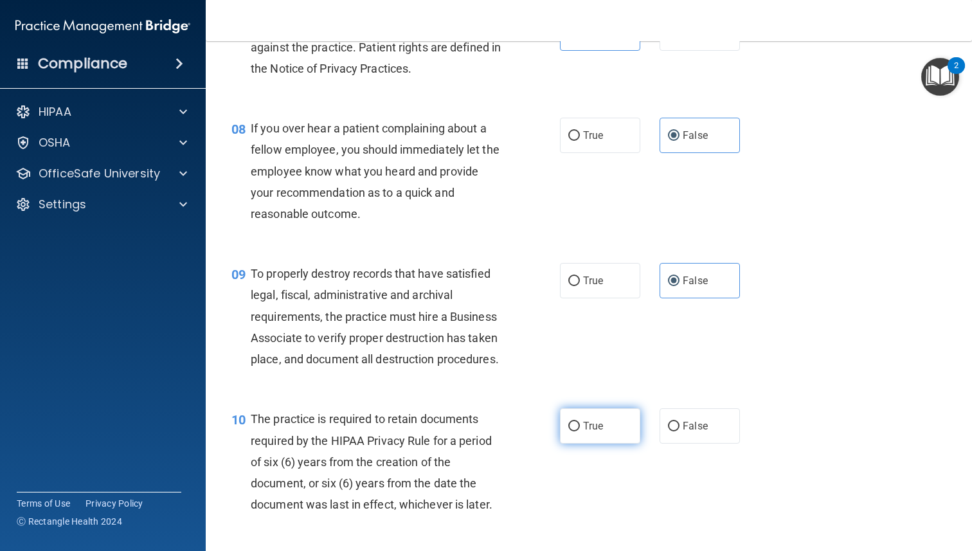
click at [604, 444] on label "True" at bounding box center [600, 425] width 80 height 35
click at [580, 431] on input "True" at bounding box center [574, 427] width 12 height 10
radio input "true"
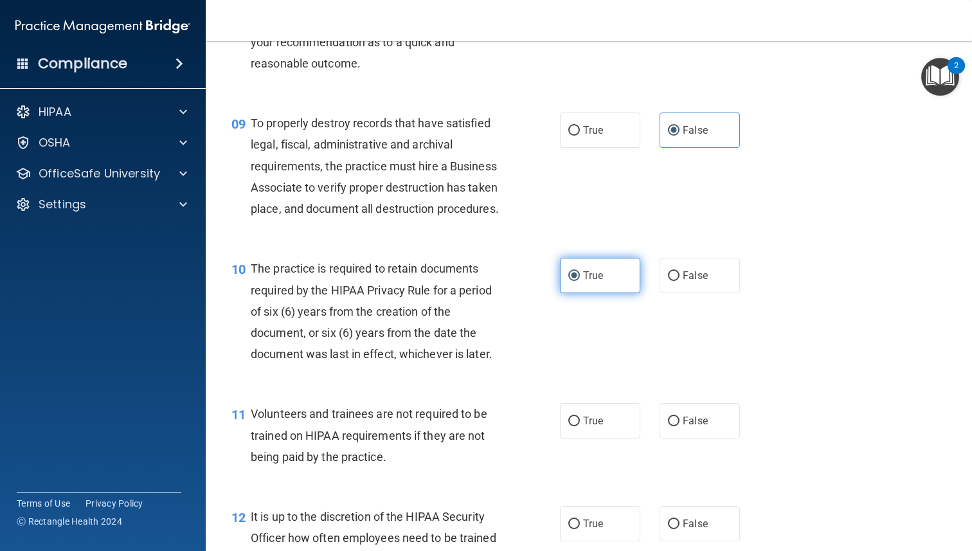
scroll to position [1070, 0]
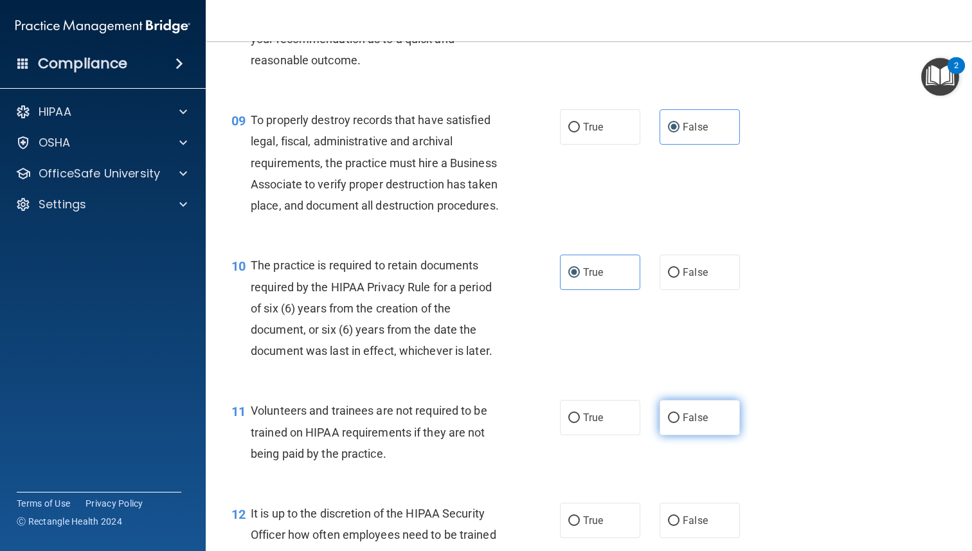
click at [690, 435] on label "False" at bounding box center [700, 417] width 80 height 35
click at [679, 423] on input "False" at bounding box center [674, 418] width 12 height 10
radio input "true"
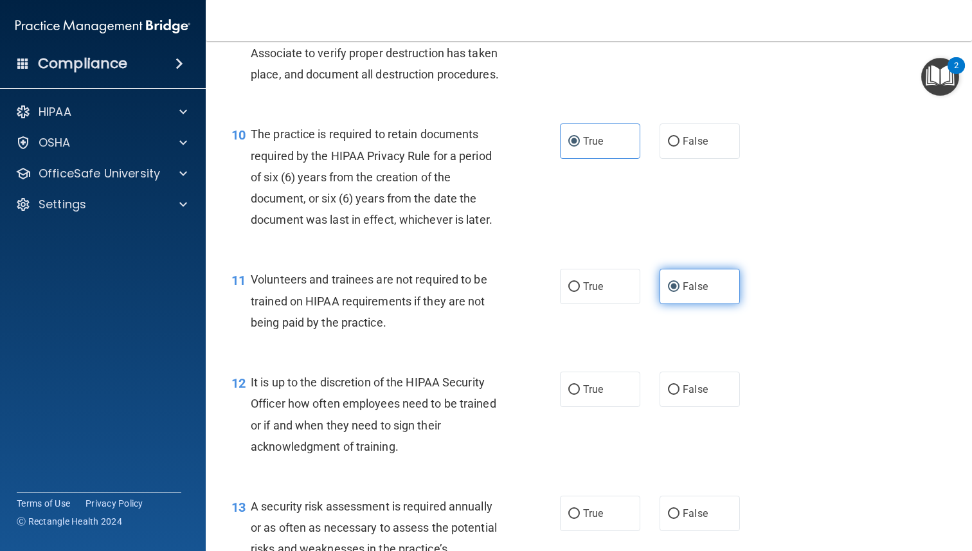
scroll to position [1201, 0]
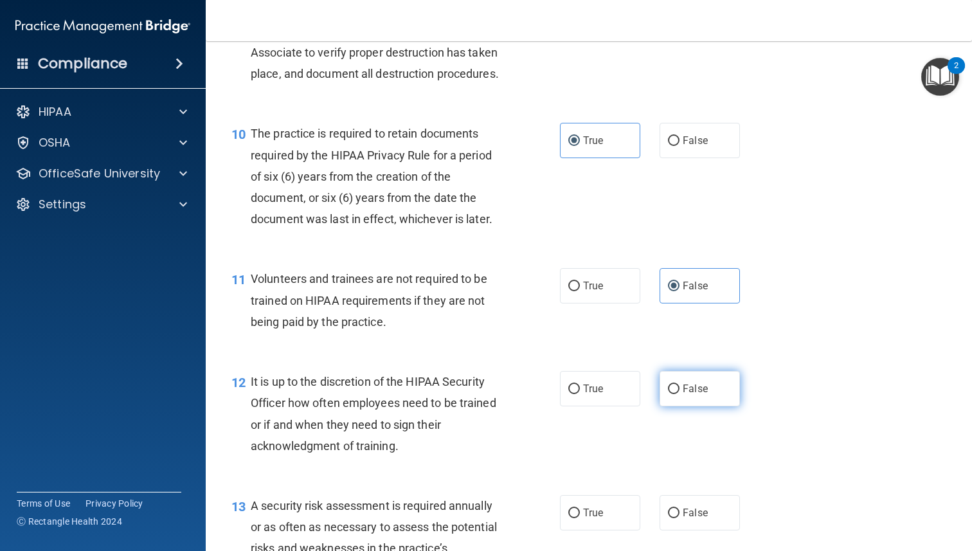
click at [709, 406] on label "False" at bounding box center [700, 388] width 80 height 35
click at [679, 394] on input "False" at bounding box center [674, 389] width 12 height 10
radio input "true"
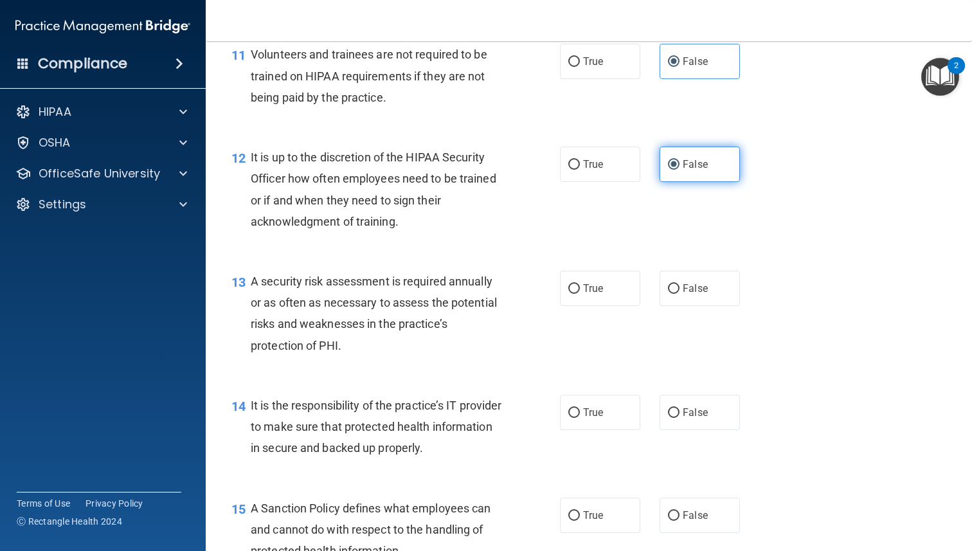
scroll to position [1429, 0]
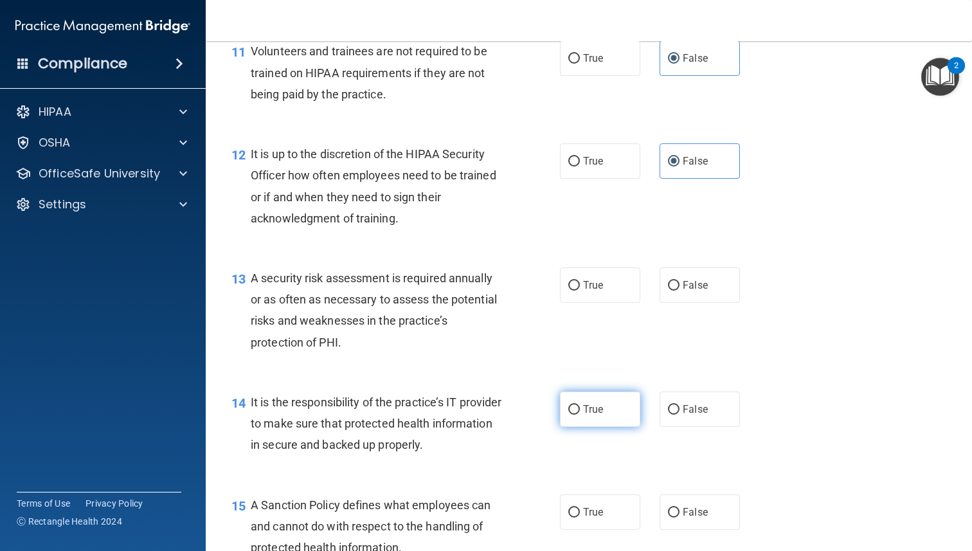
click at [590, 415] on span "True" at bounding box center [593, 409] width 20 height 12
click at [580, 415] on input "True" at bounding box center [574, 410] width 12 height 10
radio input "true"
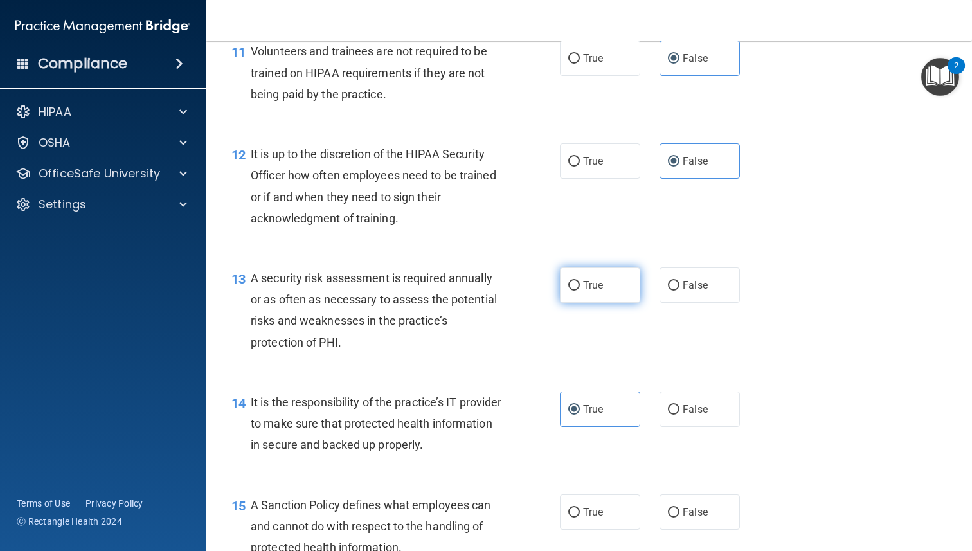
click at [588, 289] on label "True" at bounding box center [600, 284] width 80 height 35
click at [580, 289] on input "True" at bounding box center [574, 286] width 12 height 10
radio input "true"
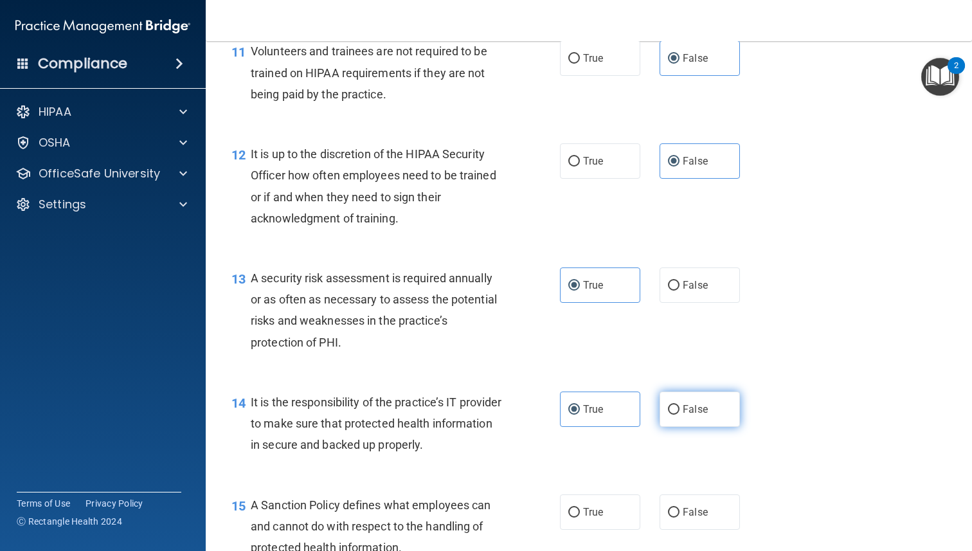
click at [687, 427] on label "False" at bounding box center [700, 408] width 80 height 35
click at [679, 415] on input "False" at bounding box center [674, 410] width 12 height 10
radio input "true"
radio input "false"
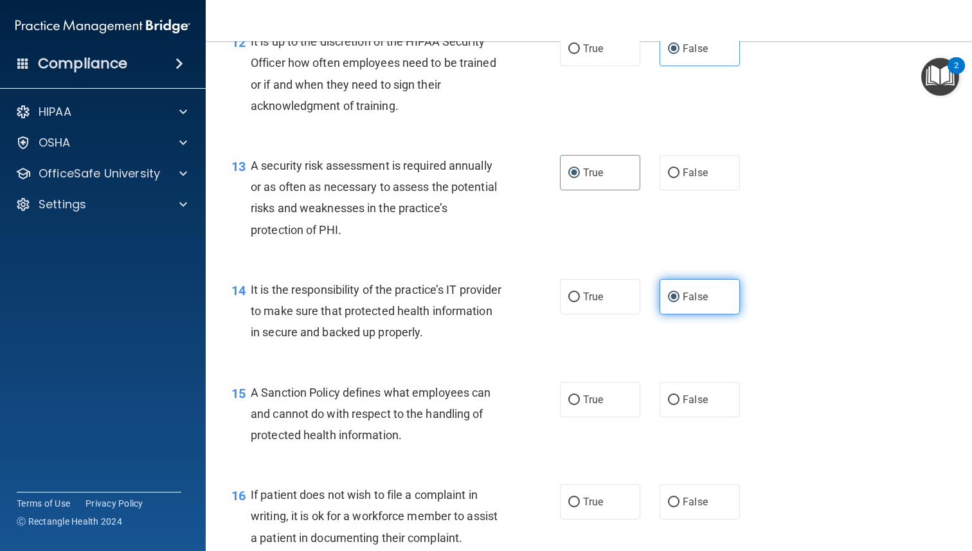
scroll to position [1550, 0]
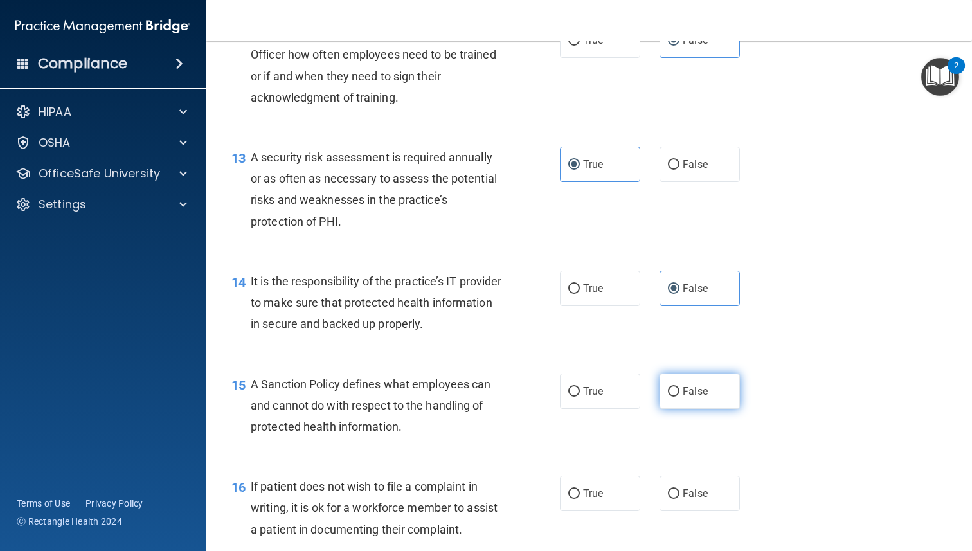
click at [694, 404] on label "False" at bounding box center [700, 390] width 80 height 35
click at [679, 397] on input "False" at bounding box center [674, 392] width 12 height 10
radio input "true"
click at [596, 499] on span "True" at bounding box center [593, 493] width 20 height 12
click at [580, 499] on input "True" at bounding box center [574, 494] width 12 height 10
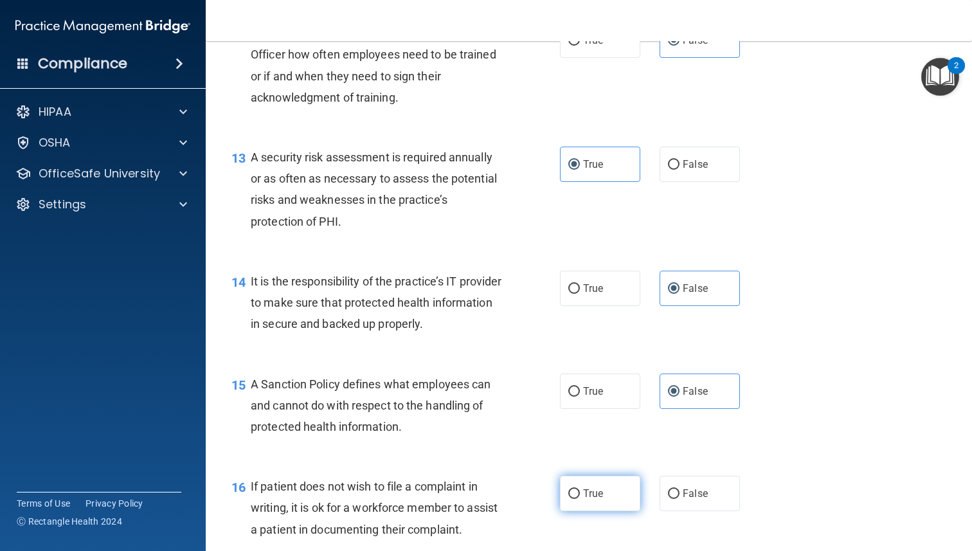
radio input "true"
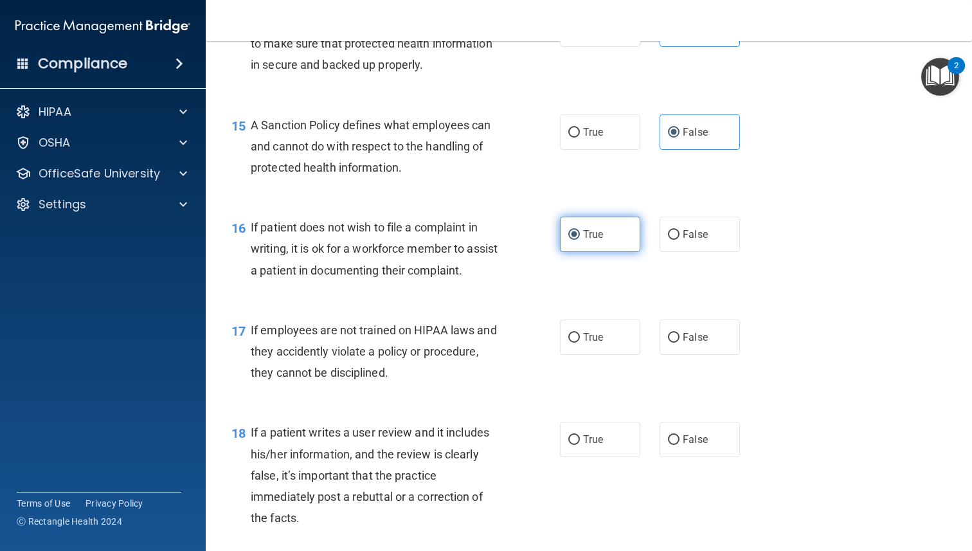
scroll to position [1810, 0]
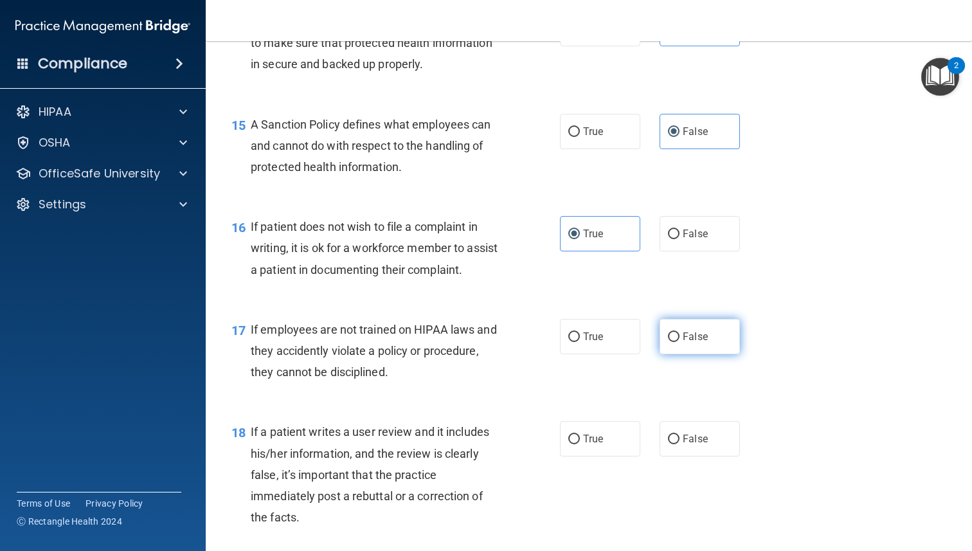
click at [674, 342] on input "False" at bounding box center [674, 337] width 12 height 10
radio input "true"
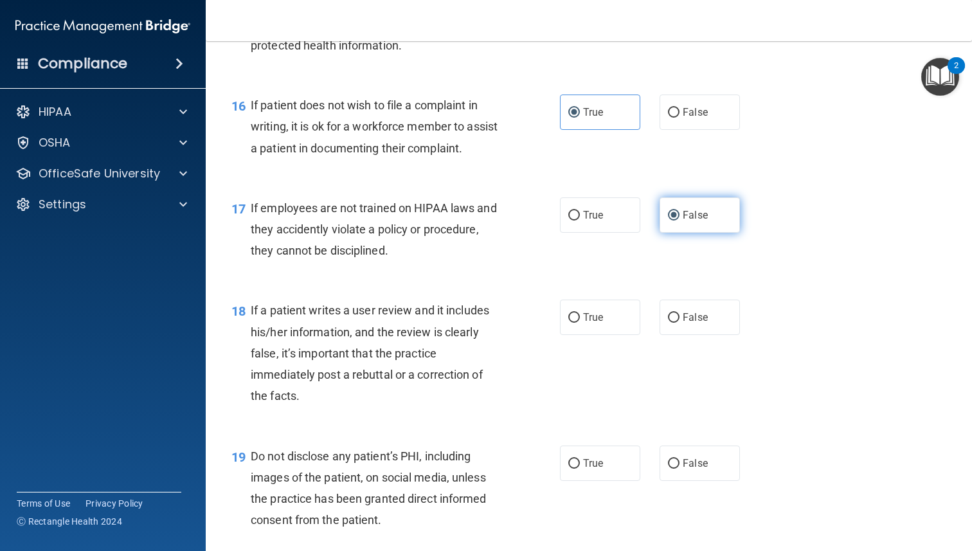
scroll to position [1941, 0]
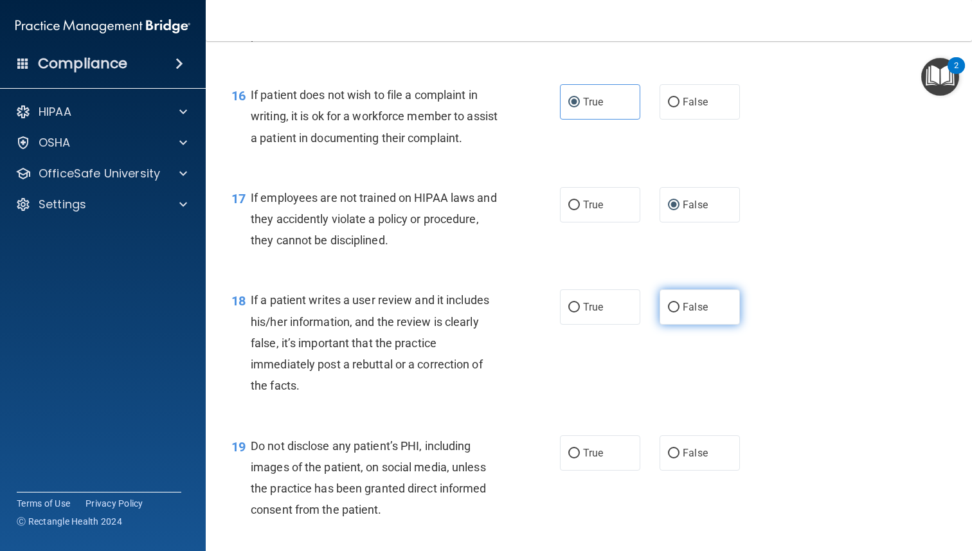
click at [696, 313] on span "False" at bounding box center [695, 307] width 25 height 12
click at [679, 312] on input "False" at bounding box center [674, 308] width 12 height 10
radio input "true"
click at [557, 472] on div "19 Do not disclose any patient’s PHI, including images of the patient, on socia…" at bounding box center [395, 481] width 367 height 92
click at [586, 459] on span "True" at bounding box center [593, 453] width 20 height 12
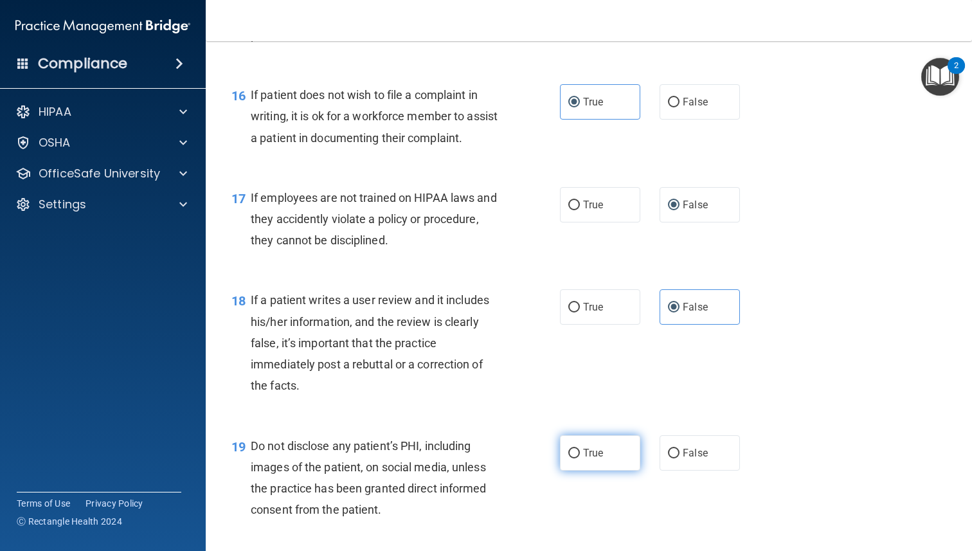
click at [580, 458] on input "True" at bounding box center [574, 454] width 12 height 10
radio input "true"
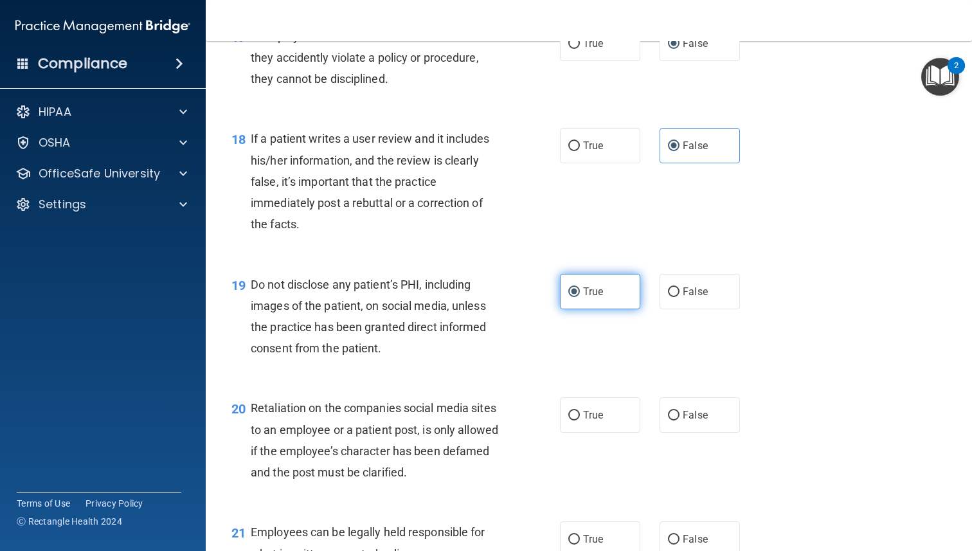
scroll to position [2105, 0]
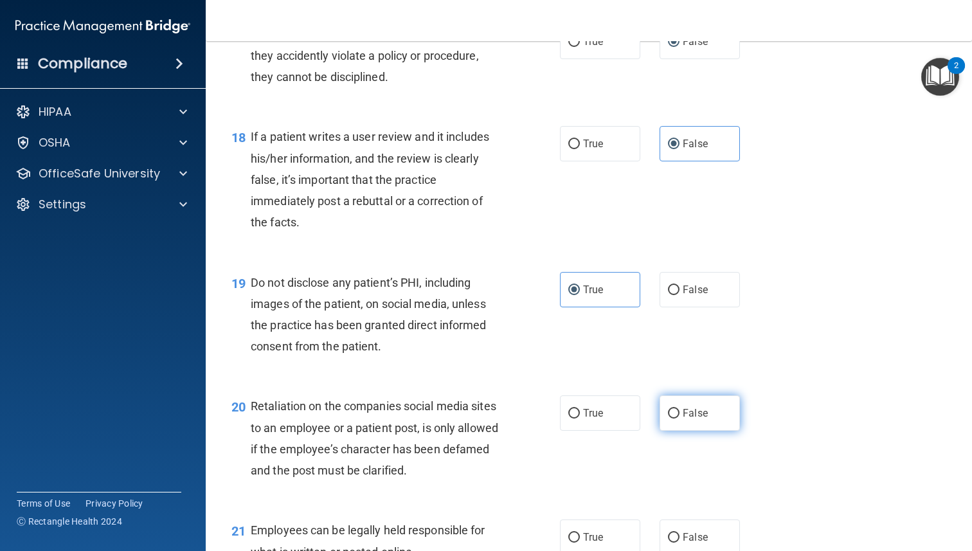
click at [687, 431] on label "False" at bounding box center [700, 412] width 80 height 35
click at [679, 418] on input "False" at bounding box center [674, 414] width 12 height 10
radio input "true"
click at [594, 419] on span "True" at bounding box center [593, 413] width 20 height 12
click at [580, 418] on input "True" at bounding box center [574, 414] width 12 height 10
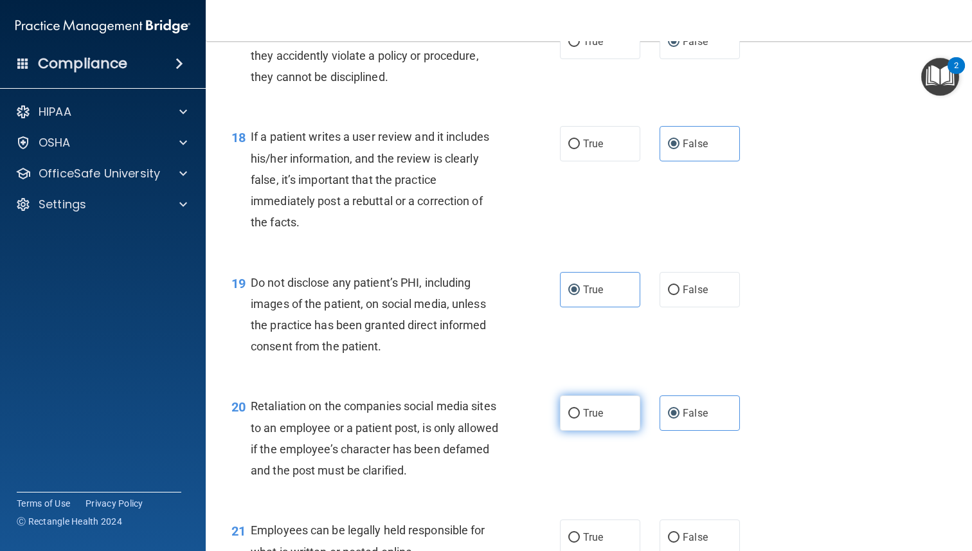
radio input "true"
click at [687, 419] on span "False" at bounding box center [695, 413] width 25 height 12
click at [679, 418] on input "False" at bounding box center [674, 414] width 12 height 10
radio input "true"
radio input "false"
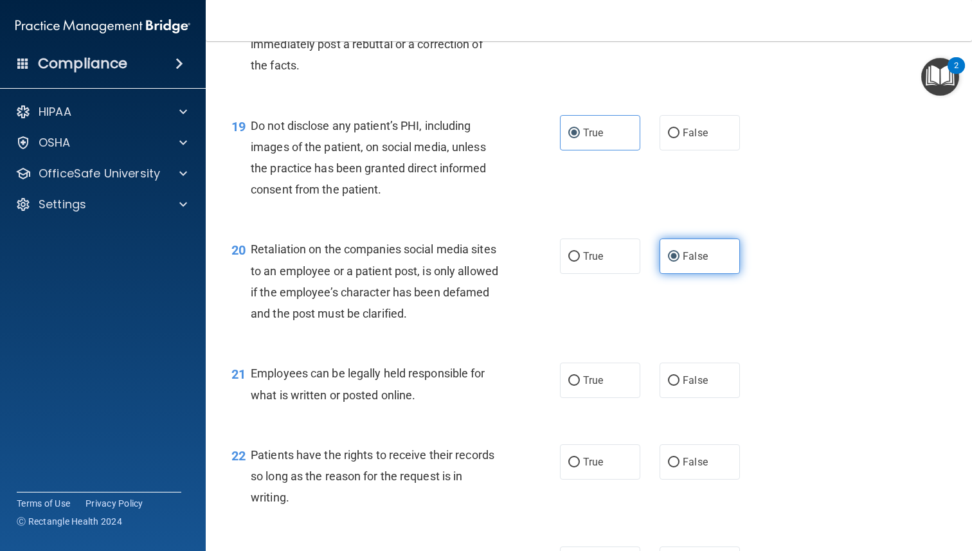
scroll to position [2264, 0]
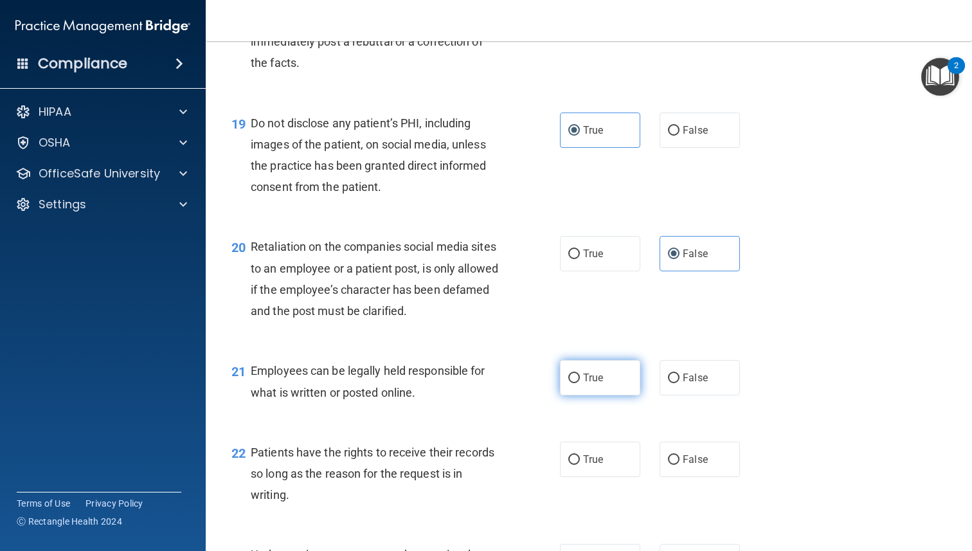
click at [591, 384] on span "True" at bounding box center [593, 378] width 20 height 12
click at [580, 383] on input "True" at bounding box center [574, 378] width 12 height 10
radio input "true"
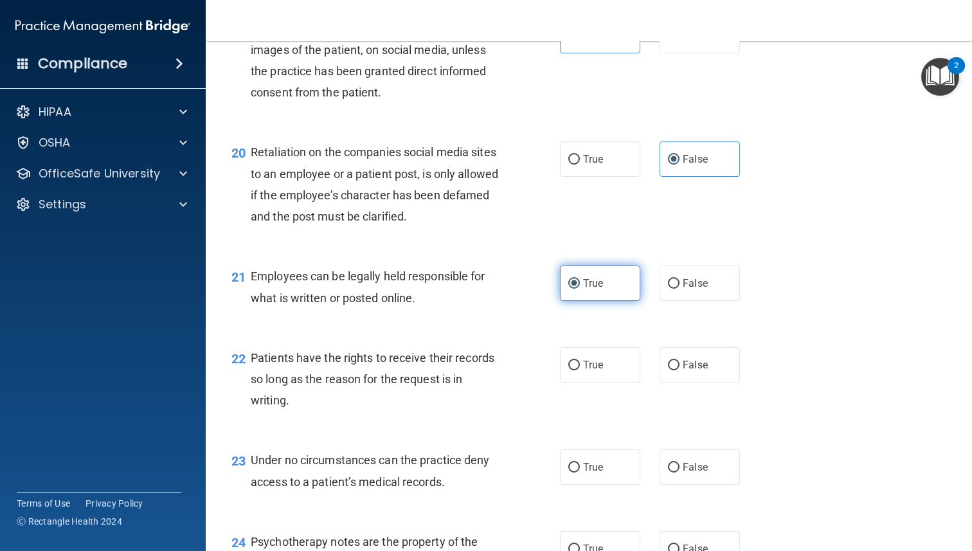
scroll to position [2360, 0]
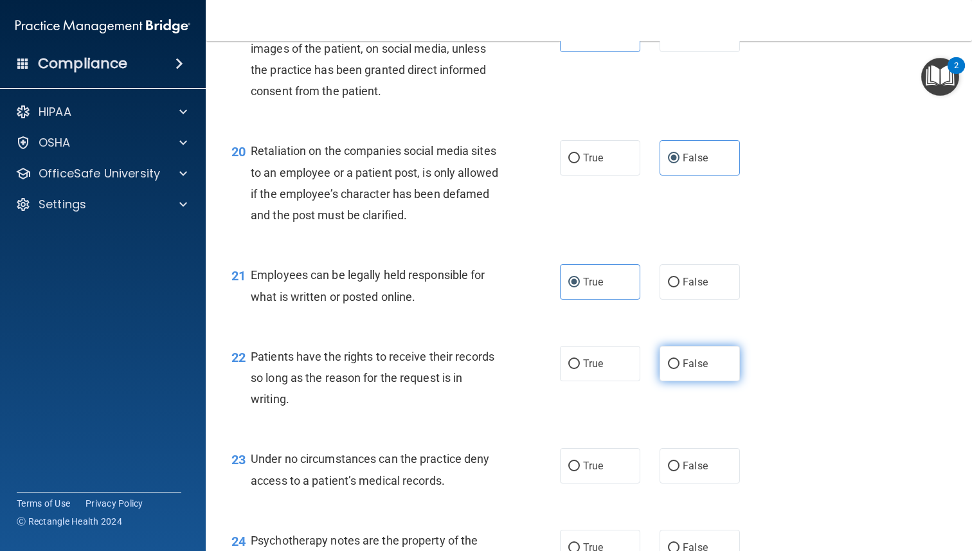
click at [687, 370] on span "False" at bounding box center [695, 363] width 25 height 12
click at [679, 369] on input "False" at bounding box center [674, 364] width 12 height 10
radio input "true"
click at [696, 483] on label "False" at bounding box center [700, 465] width 80 height 35
click at [679, 471] on input "False" at bounding box center [674, 467] width 12 height 10
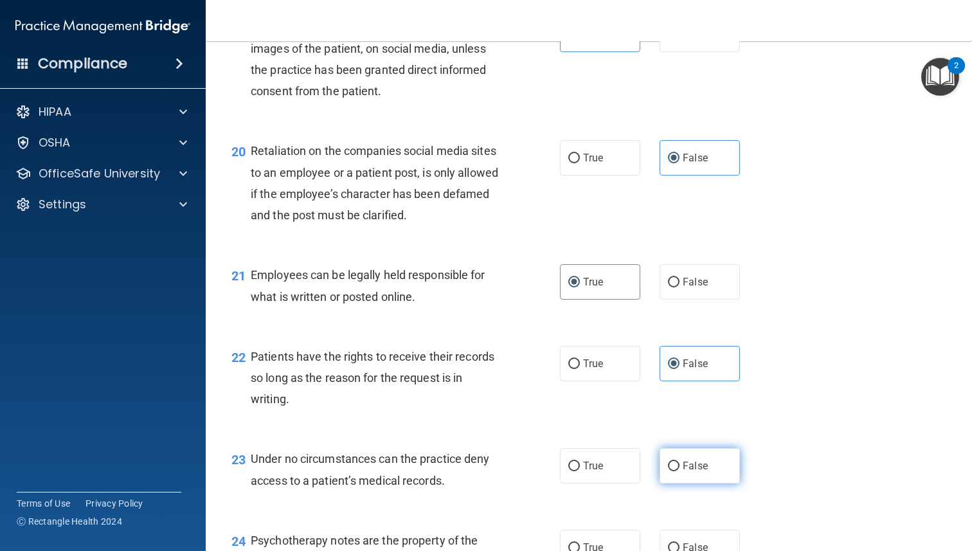
radio input "true"
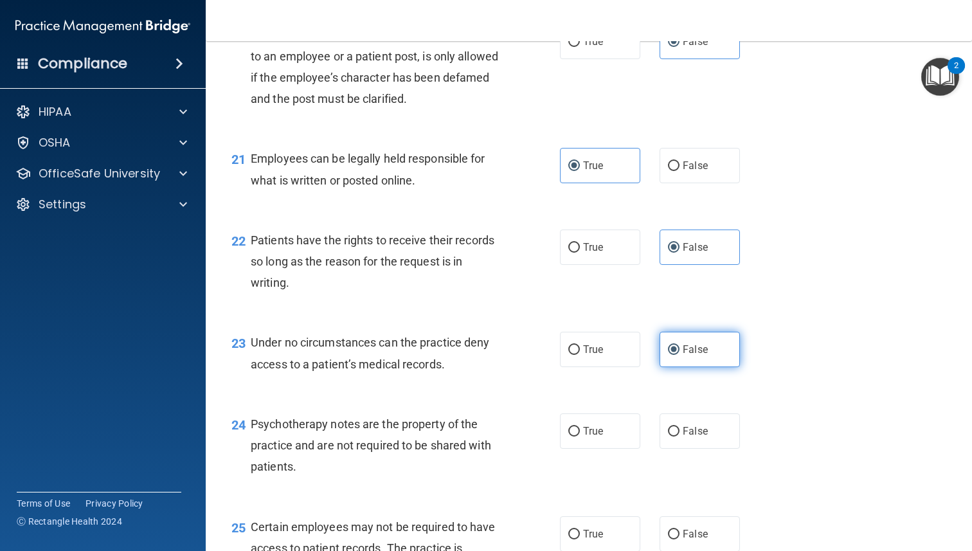
scroll to position [2508, 0]
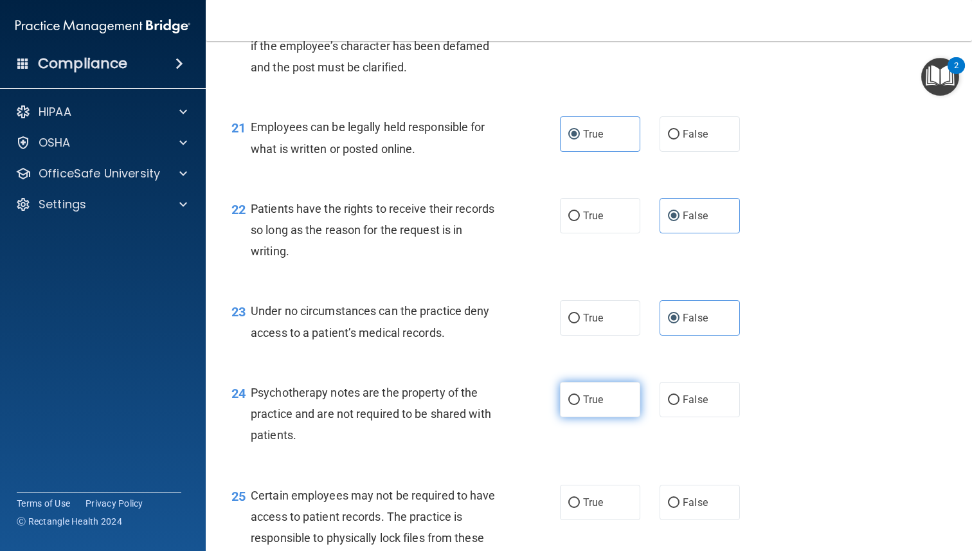
click at [594, 406] on span "True" at bounding box center [593, 399] width 20 height 12
click at [580, 405] on input "True" at bounding box center [574, 400] width 12 height 10
radio input "true"
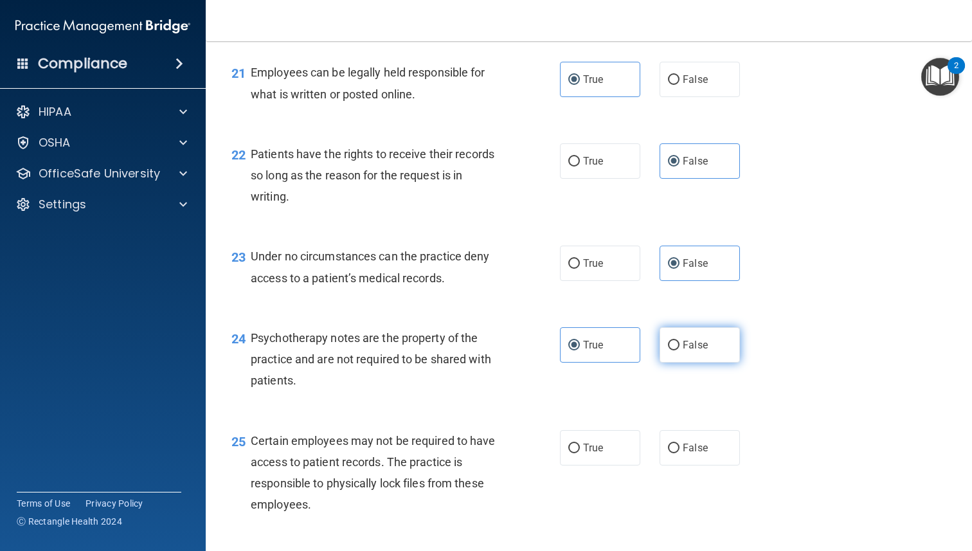
scroll to position [2625, 0]
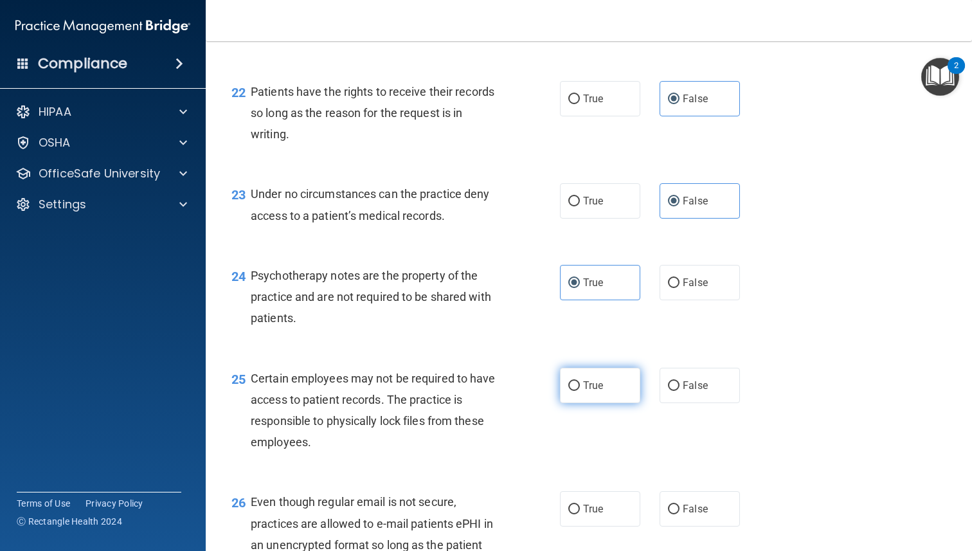
click at [613, 403] on label "True" at bounding box center [600, 385] width 80 height 35
click at [580, 391] on input "True" at bounding box center [574, 386] width 12 height 10
radio input "true"
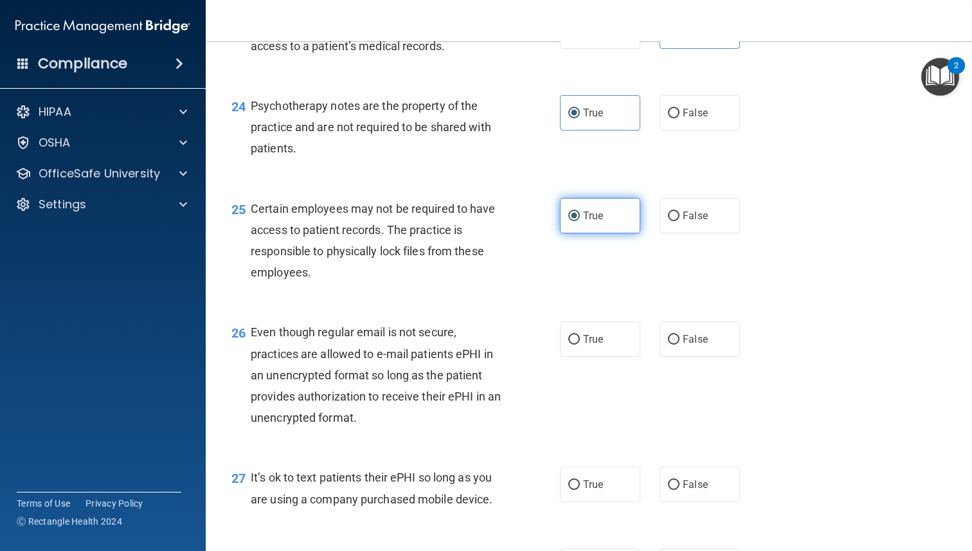
scroll to position [2795, 0]
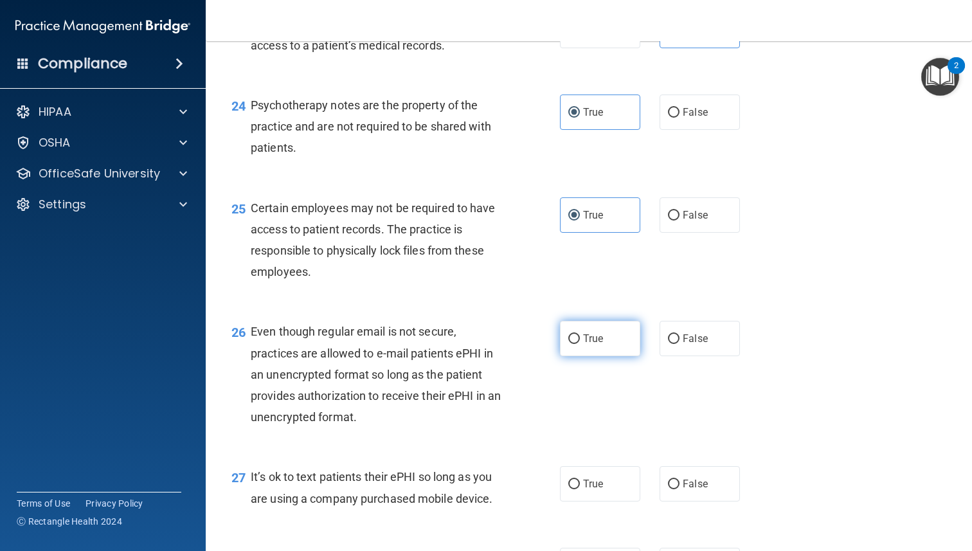
click at [590, 345] on span "True" at bounding box center [593, 338] width 20 height 12
click at [580, 344] on input "True" at bounding box center [574, 339] width 12 height 10
radio input "true"
click at [711, 501] on label "False" at bounding box center [700, 483] width 80 height 35
click at [679, 489] on input "False" at bounding box center [674, 485] width 12 height 10
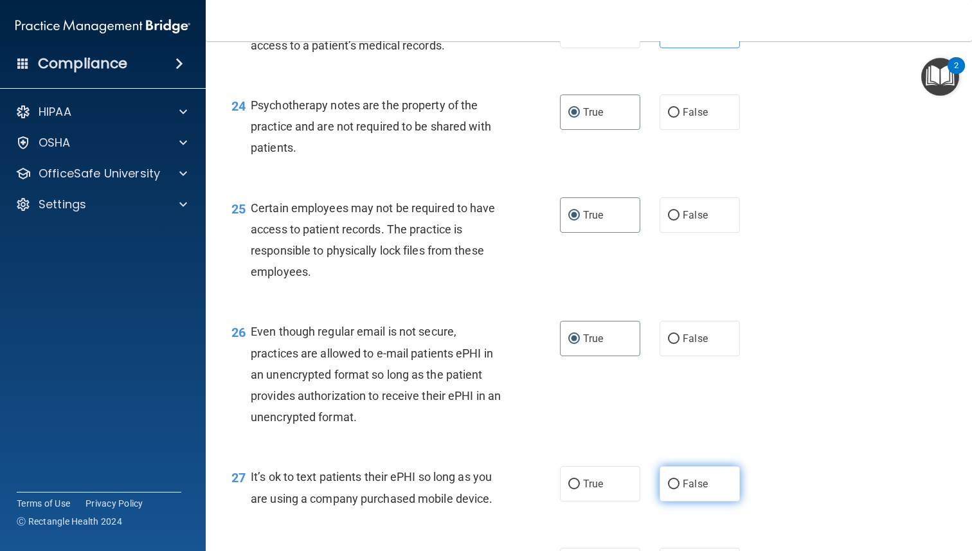
radio input "true"
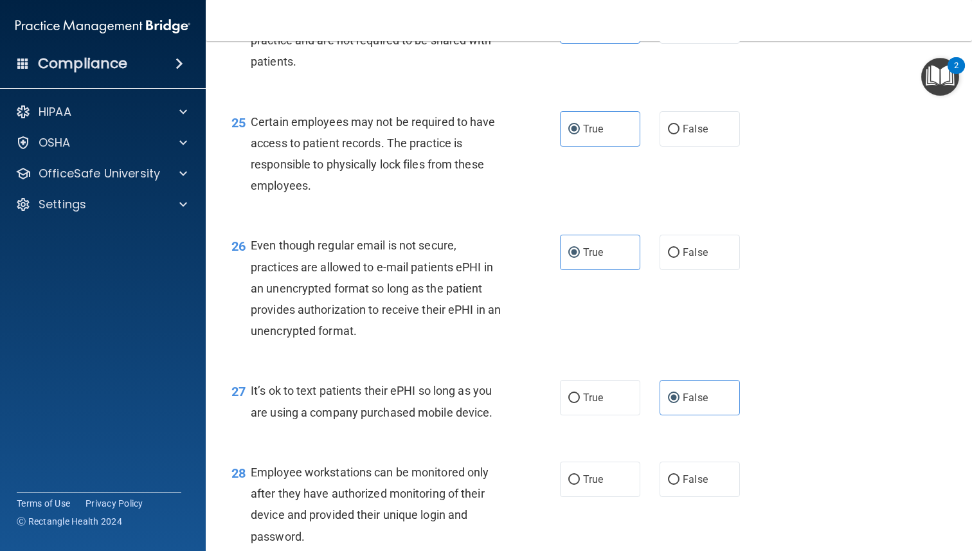
scroll to position [2886, 0]
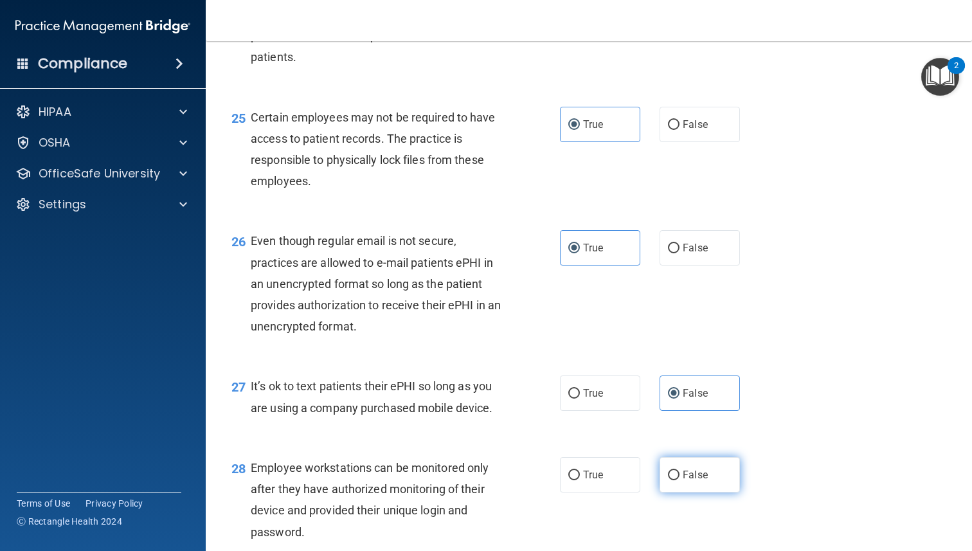
click at [695, 481] on span "False" at bounding box center [695, 475] width 25 height 12
click at [679, 480] on input "False" at bounding box center [674, 476] width 12 height 10
radio input "true"
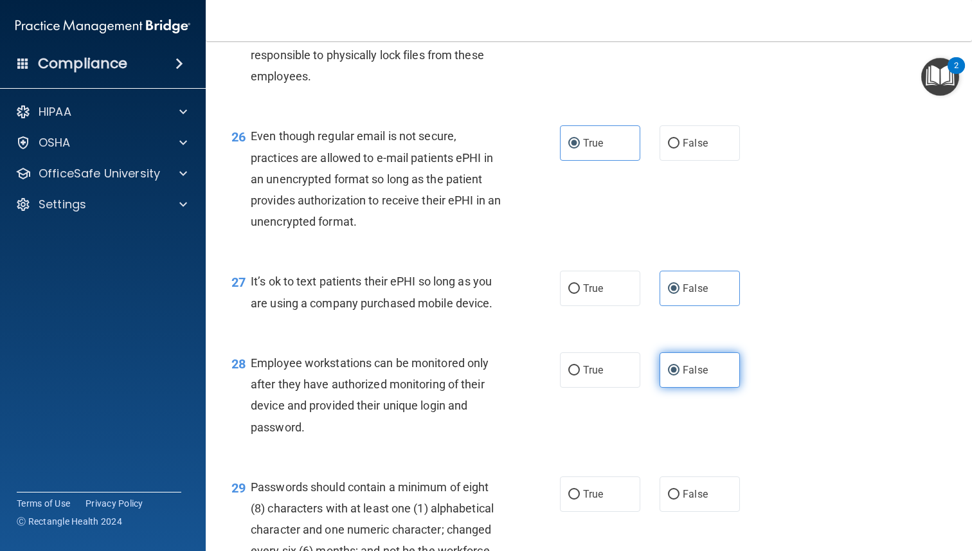
scroll to position [2997, 0]
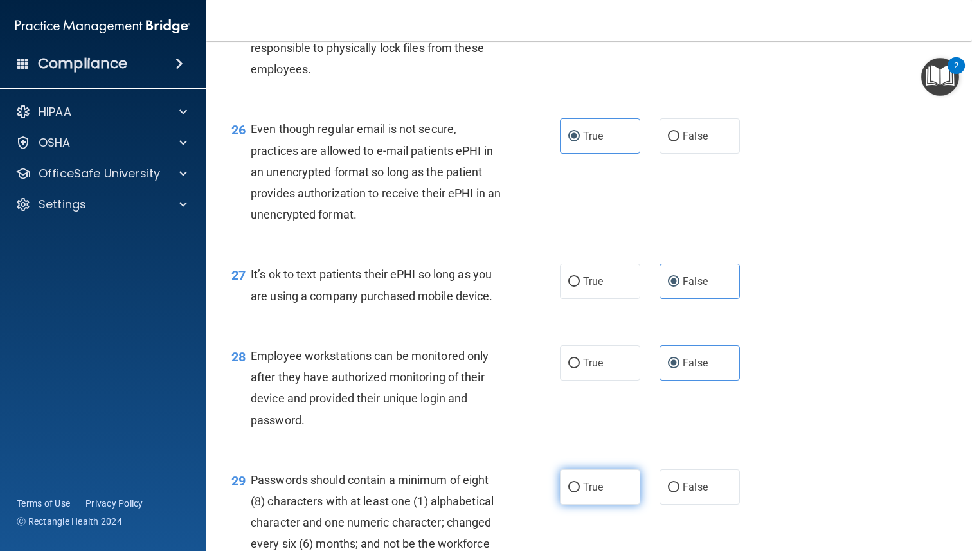
click at [624, 505] on label "True" at bounding box center [600, 486] width 80 height 35
click at [580, 492] on input "True" at bounding box center [574, 488] width 12 height 10
radio input "true"
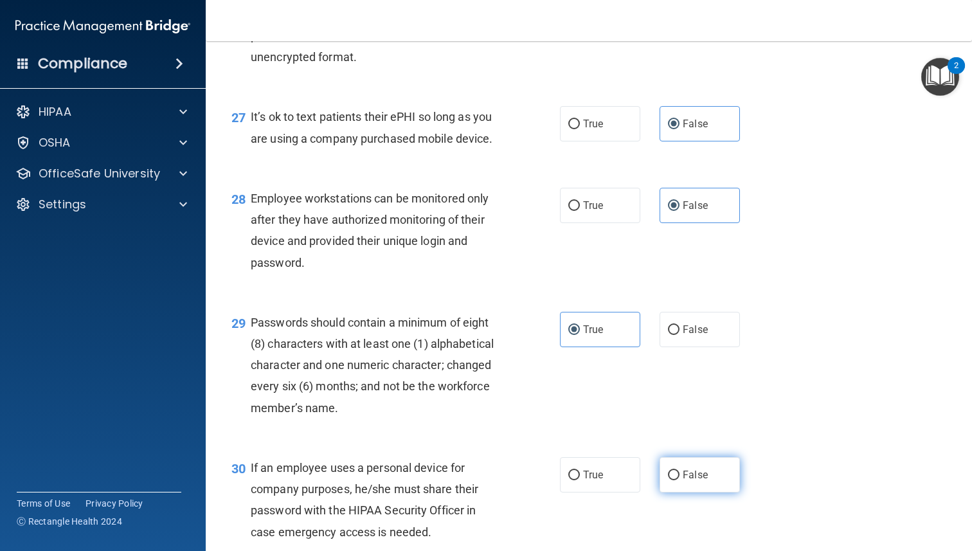
click at [713, 492] on label "False" at bounding box center [700, 474] width 80 height 35
click at [679, 480] on input "False" at bounding box center [674, 476] width 12 height 10
radio input "true"
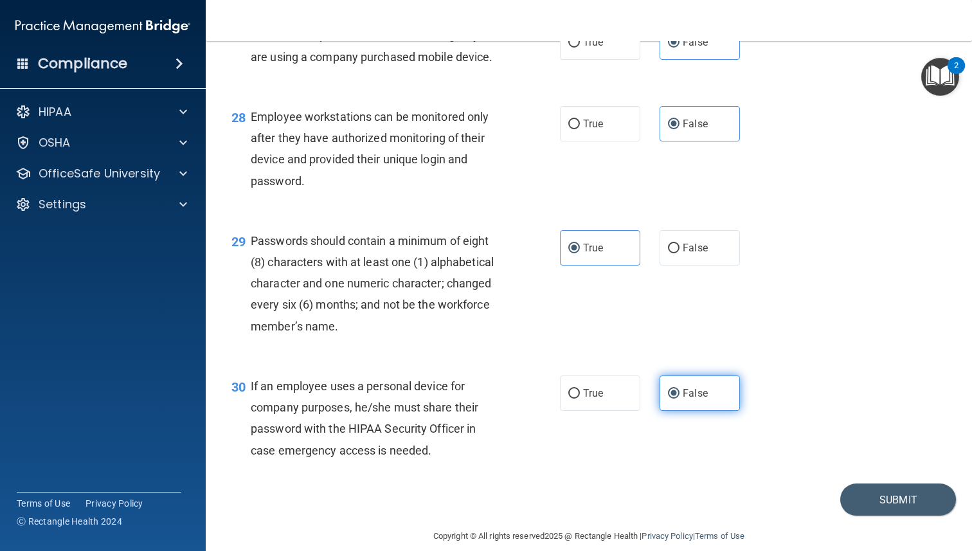
scroll to position [3274, 0]
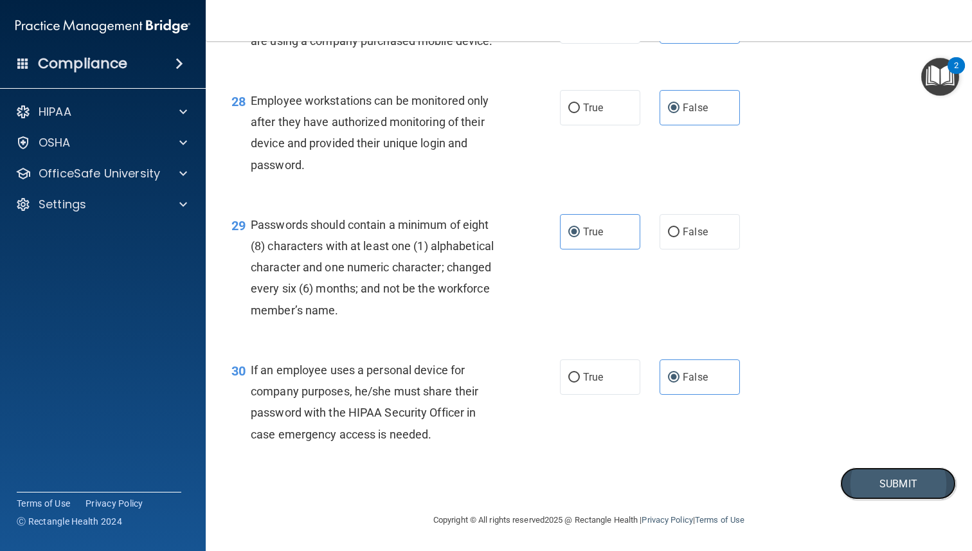
click at [862, 474] on button "Submit" at bounding box center [898, 483] width 116 height 33
